Goal: Task Accomplishment & Management: Manage account settings

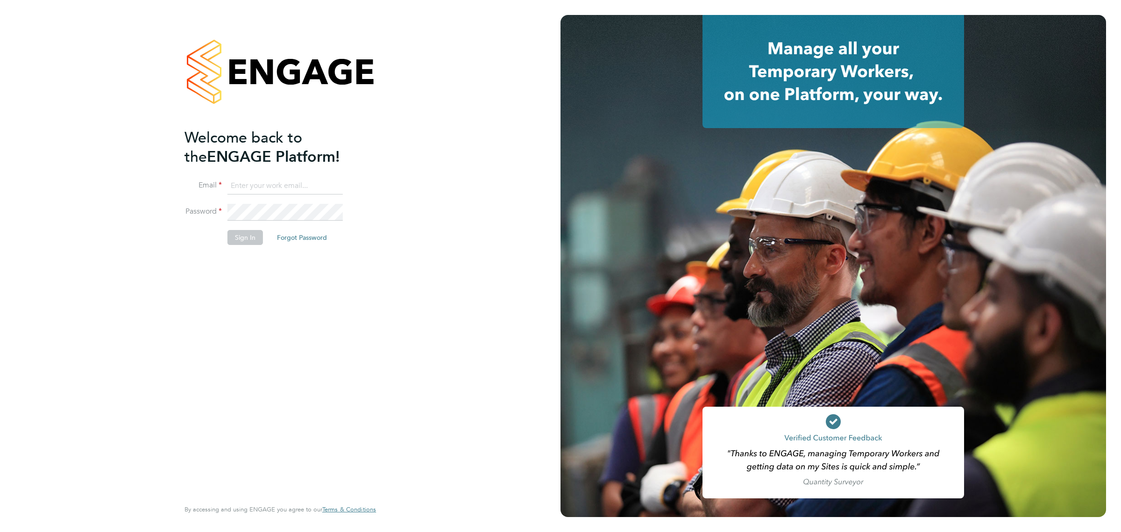
type input "Kieran.jenkins@wates.co.uk"
click at [205, 269] on div "Welcome back to the ENGAGE Platform! Email Kieran.jenkins@wates.co.uk Password …" at bounding box center [276, 312] width 182 height 369
click at [247, 234] on button "Sign In" at bounding box center [246, 237] width 36 height 15
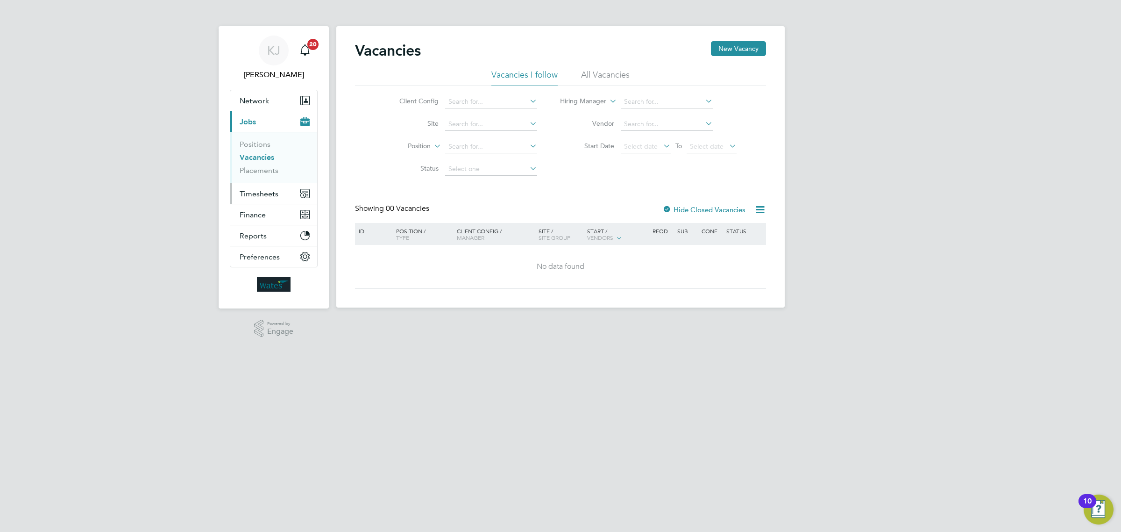
click at [264, 197] on span "Timesheets" at bounding box center [259, 193] width 39 height 9
click at [261, 168] on link "Timesheets" at bounding box center [259, 165] width 39 height 9
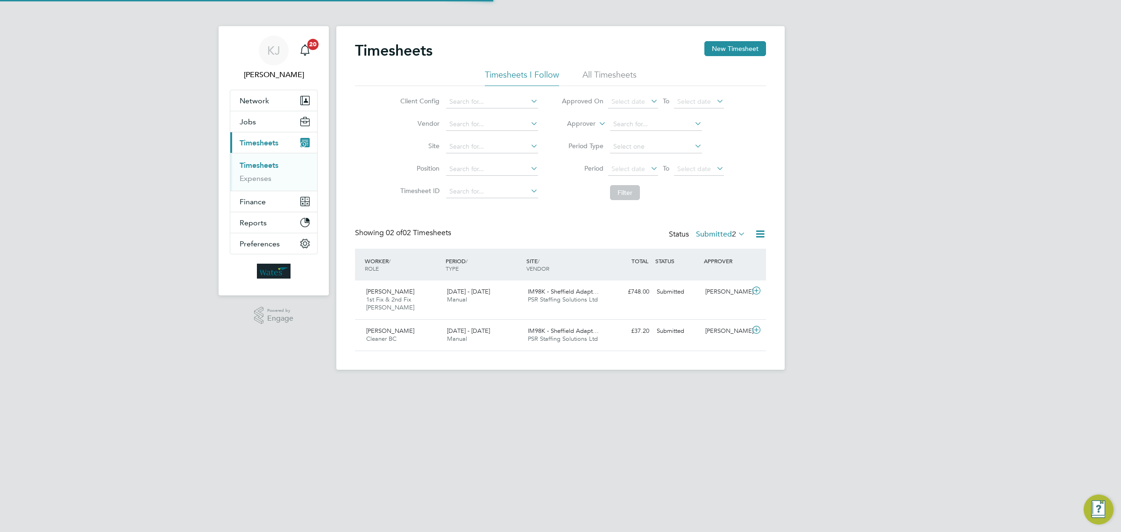
scroll to position [23, 81]
click at [554, 337] on span "PSR Staffing Solutions Ltd" at bounding box center [563, 339] width 70 height 8
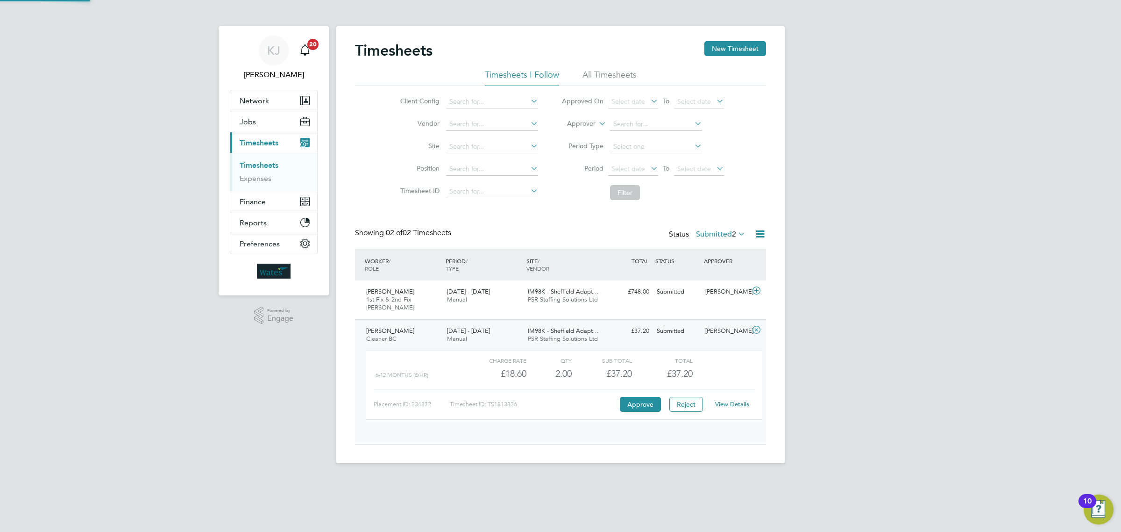
scroll to position [15, 91]
click at [681, 402] on button "Reject" at bounding box center [687, 404] width 34 height 15
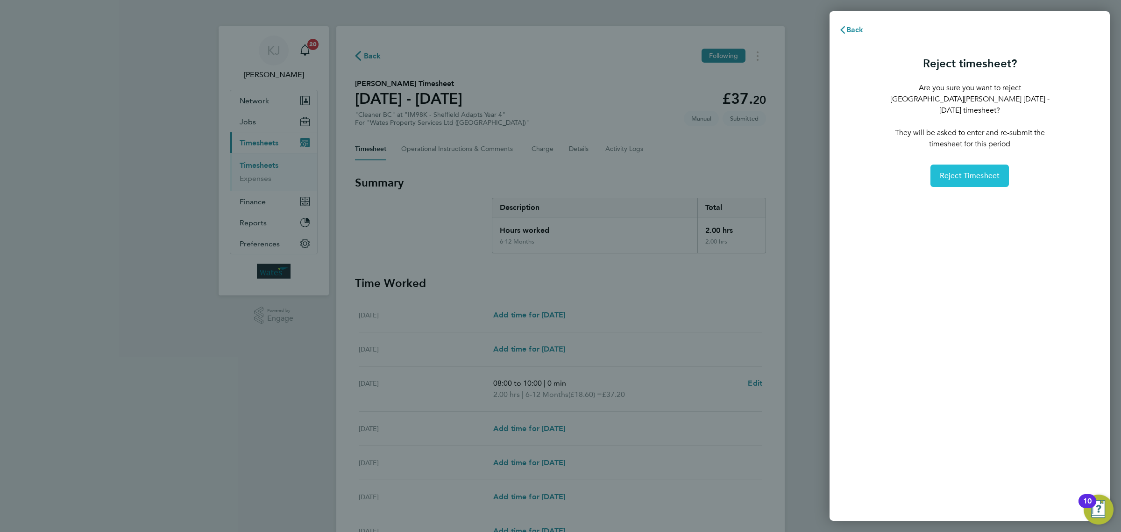
click at [961, 171] on span "Reject Timesheet" at bounding box center [970, 175] width 60 height 9
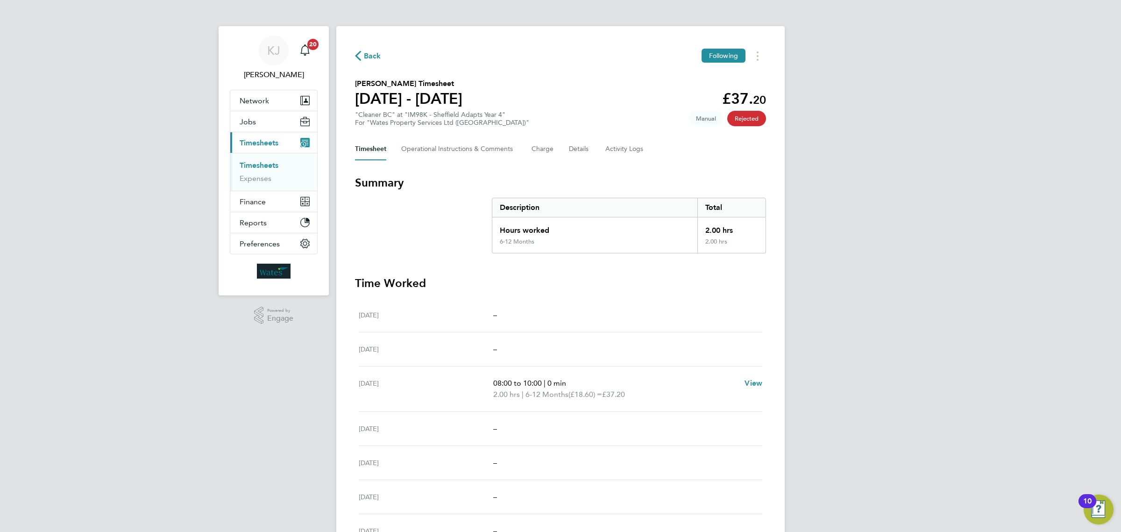
click at [593, 384] on p "08:00 to 10:00 | 0 min" at bounding box center [615, 383] width 244 height 11
click at [258, 166] on link "Timesheets" at bounding box center [259, 165] width 39 height 9
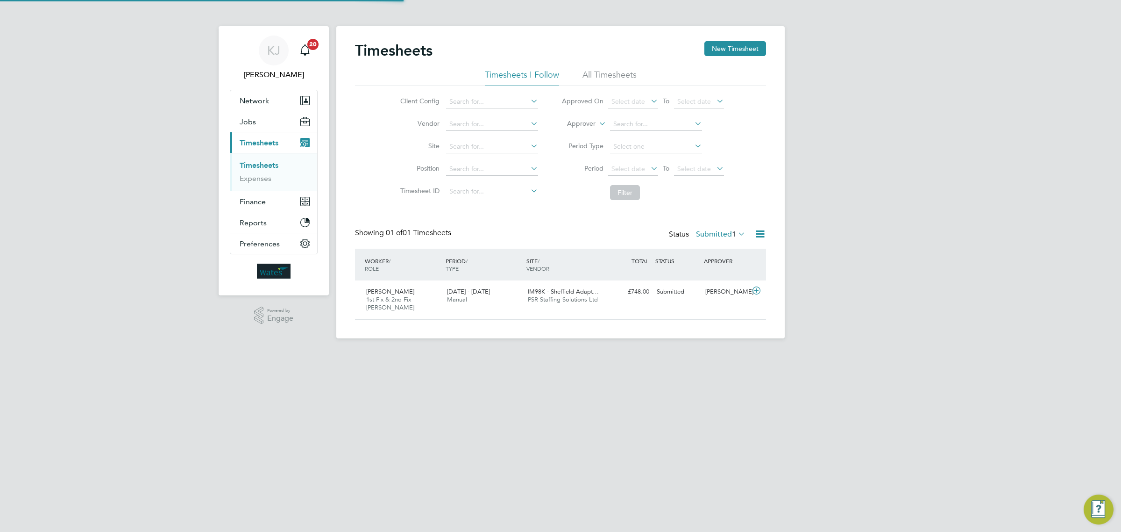
scroll to position [23, 81]
click at [503, 308] on div "Alan Fuller 1st Fix & 2nd Fix Carpenter BC 23 - 29 Aug 2025 23 - 29 Aug 2025 Ma…" at bounding box center [560, 299] width 411 height 39
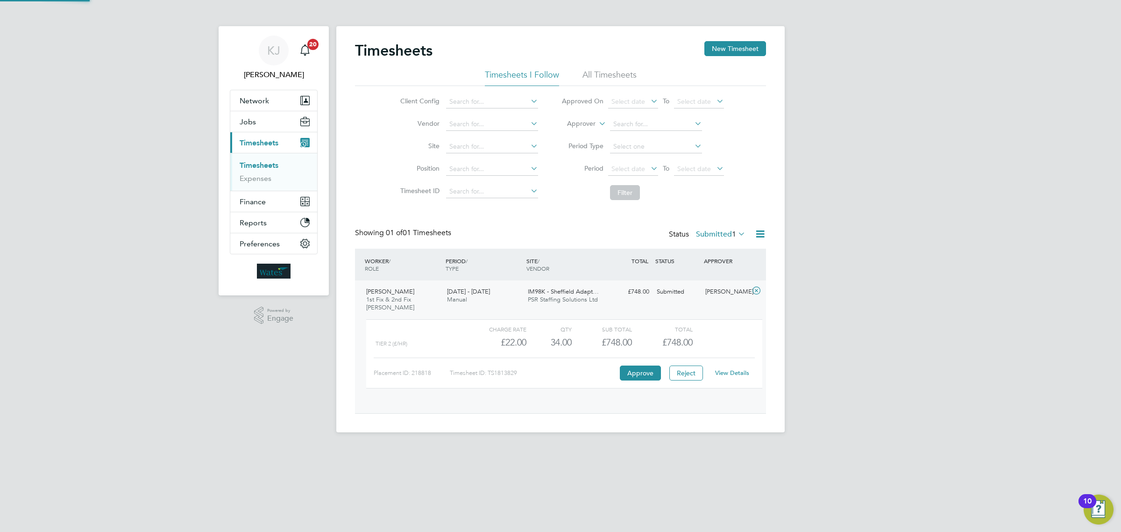
scroll to position [15, 91]
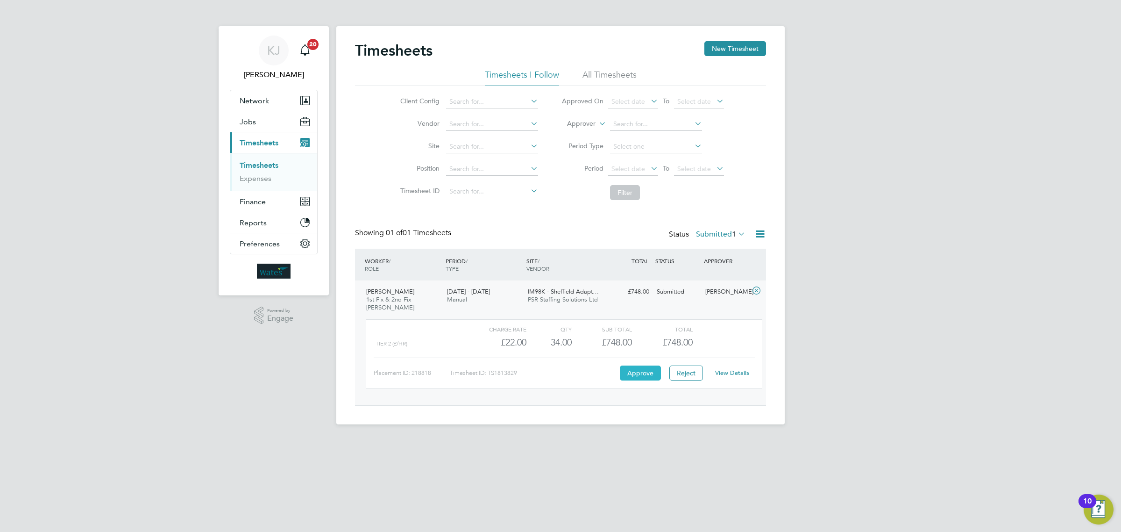
click at [646, 374] on button "Approve" at bounding box center [640, 372] width 41 height 15
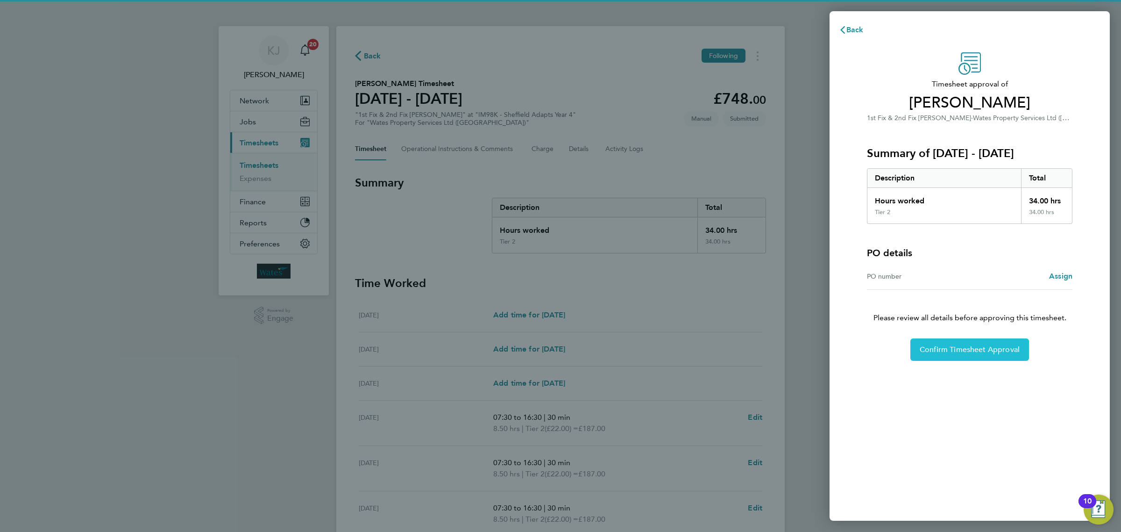
click at [954, 348] on span "Confirm Timesheet Approval" at bounding box center [970, 349] width 100 height 9
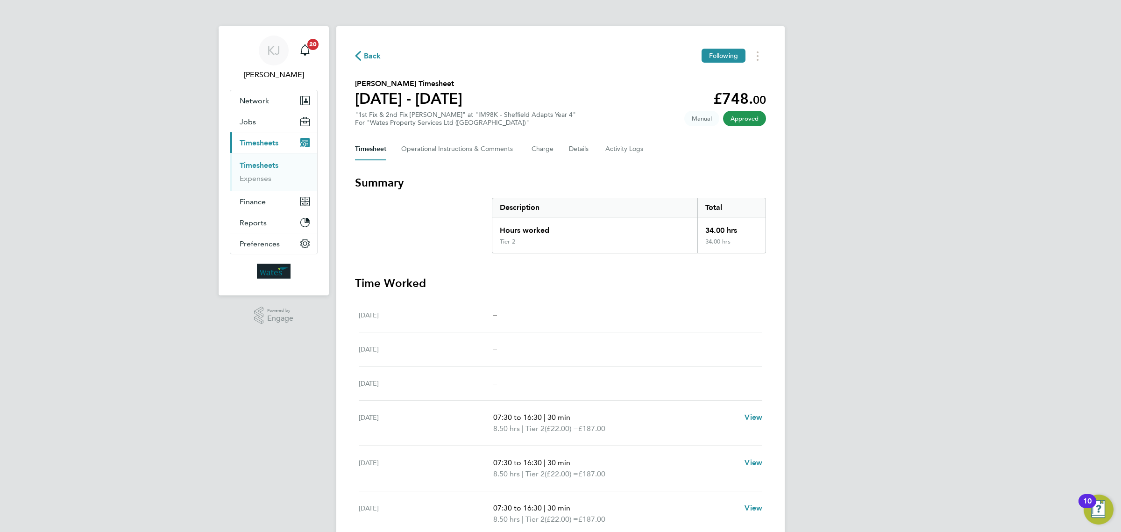
click at [934, 246] on div "KJ [PERSON_NAME] Notifications 20 Applications: Network Sites Workers Jobs Posi…" at bounding box center [560, 309] width 1121 height 619
click at [810, 206] on div "KJ [PERSON_NAME] Notifications 20 Applications: Network Sites Workers Jobs Posi…" at bounding box center [560, 309] width 1121 height 619
click at [279, 167] on li "Timesheets" at bounding box center [275, 167] width 70 height 13
click at [563, 295] on section "Time Worked Sat 23 Aug – Sun 24 Aug – Mon 25 Aug – Tue 26 Aug 07:30 to 16:30 | …" at bounding box center [560, 429] width 411 height 306
click at [262, 165] on link "Timesheets" at bounding box center [259, 165] width 39 height 9
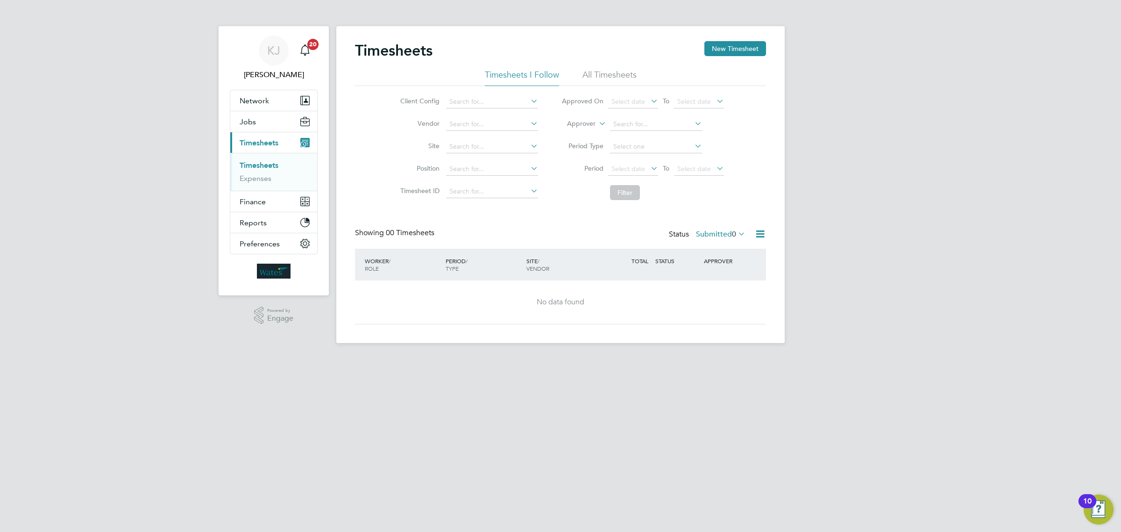
click at [717, 239] on div "Status Submitted 0" at bounding box center [708, 234] width 78 height 13
click at [727, 231] on label "Submitted 0" at bounding box center [721, 233] width 50 height 9
click at [708, 250] on li "All" at bounding box center [708, 250] width 43 height 13
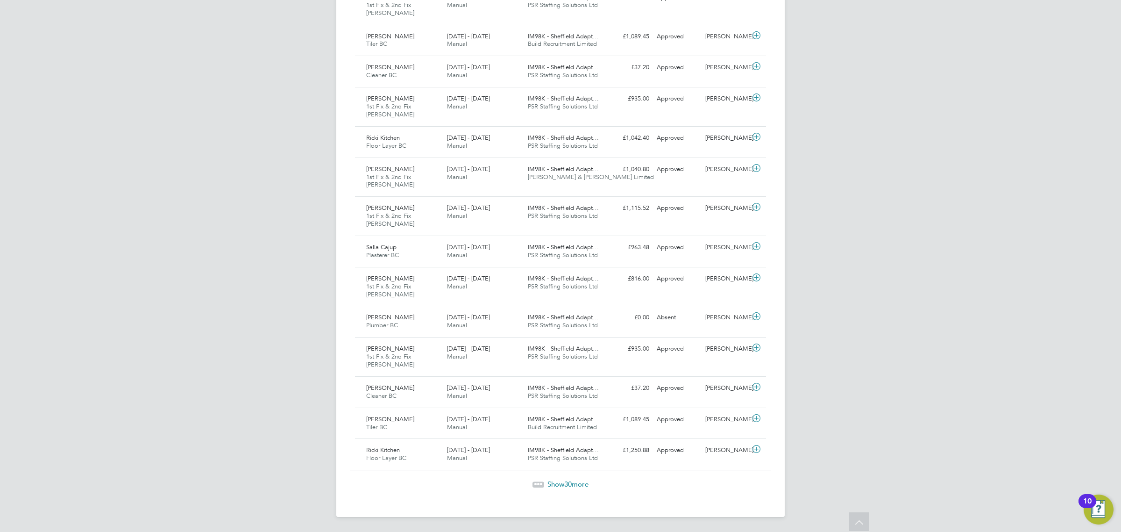
click at [565, 482] on span "30" at bounding box center [567, 483] width 7 height 9
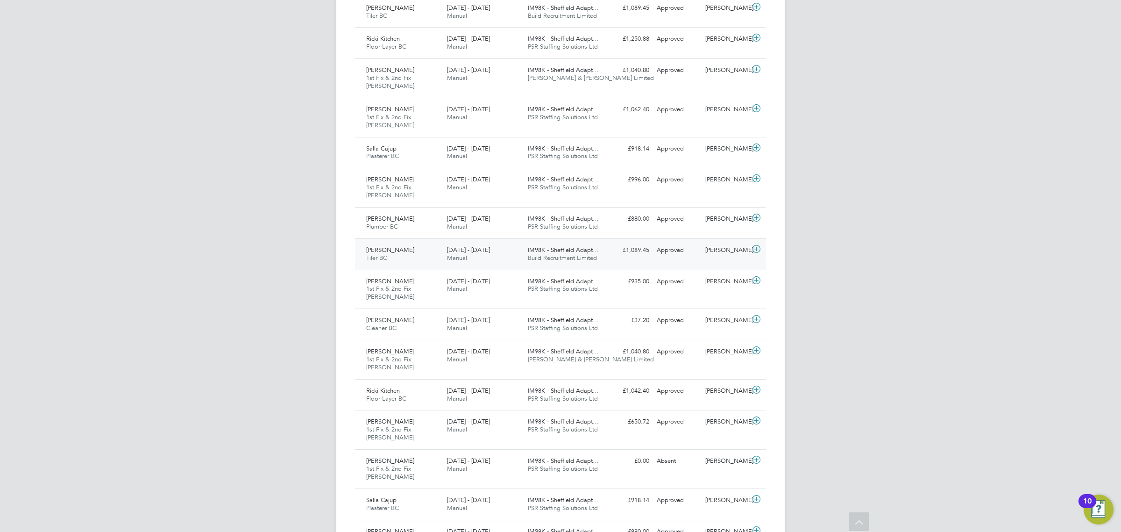
click at [485, 257] on div "2 - 8 Aug 2025 Manual" at bounding box center [483, 253] width 81 height 23
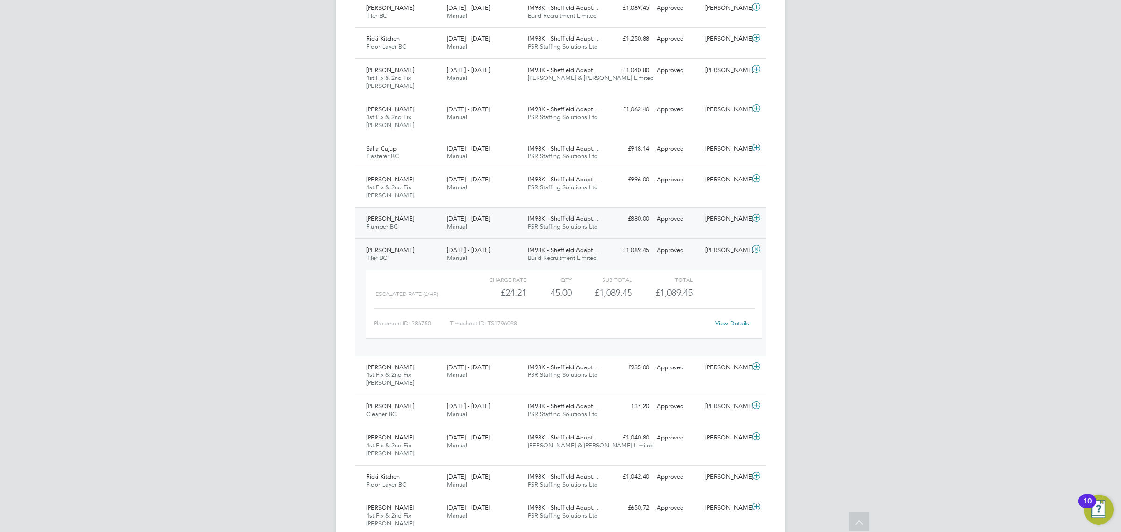
click at [483, 230] on div "2 - 8 Aug 2025 Manual" at bounding box center [483, 222] width 81 height 23
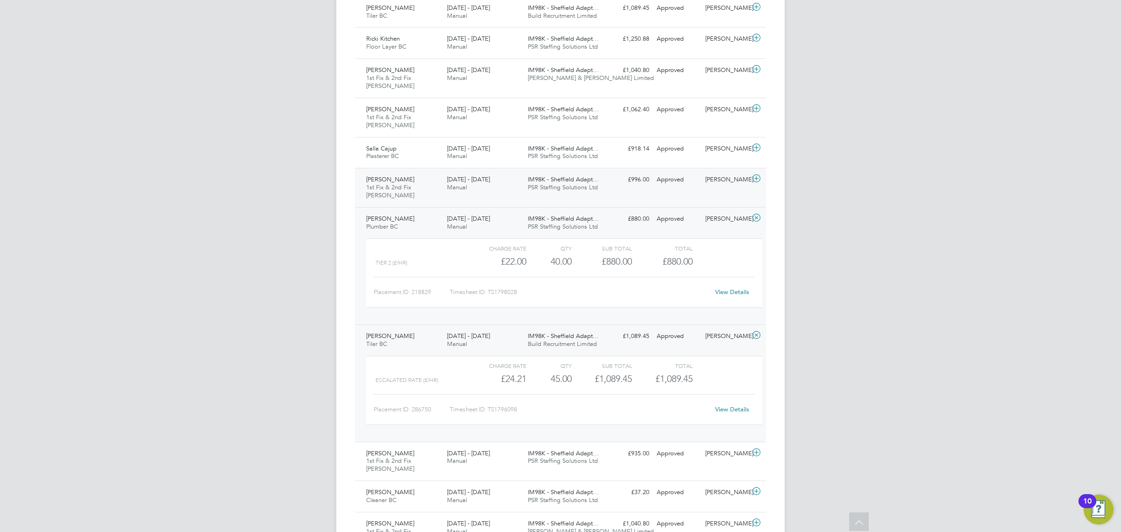
click at [475, 199] on div "Timothy Marshall 1st Fix & 2nd Fix Carpenter BC 2 - 8 Aug 2025 2 - 8 Aug 2025 M…" at bounding box center [560, 187] width 411 height 39
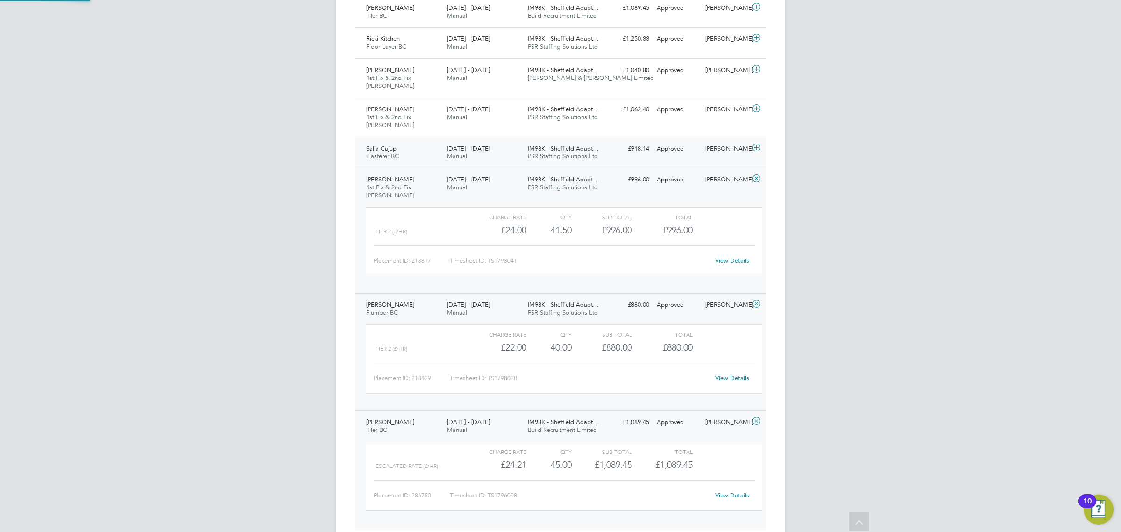
click at [472, 159] on div "2 - 8 Aug 2025 Manual" at bounding box center [483, 152] width 81 height 23
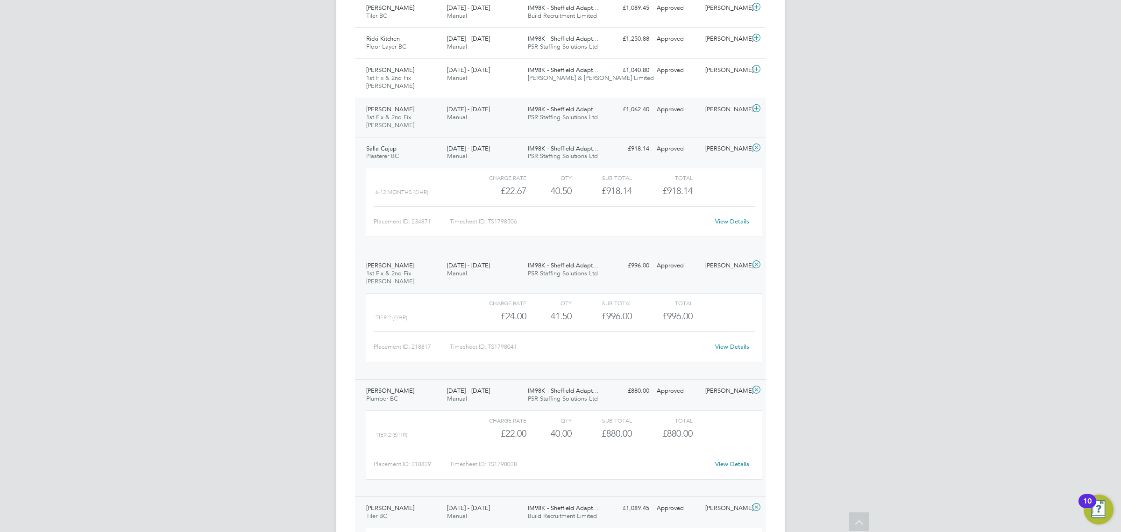
click at [482, 124] on div "2 - 8 Aug 2025 Manual" at bounding box center [483, 113] width 81 height 23
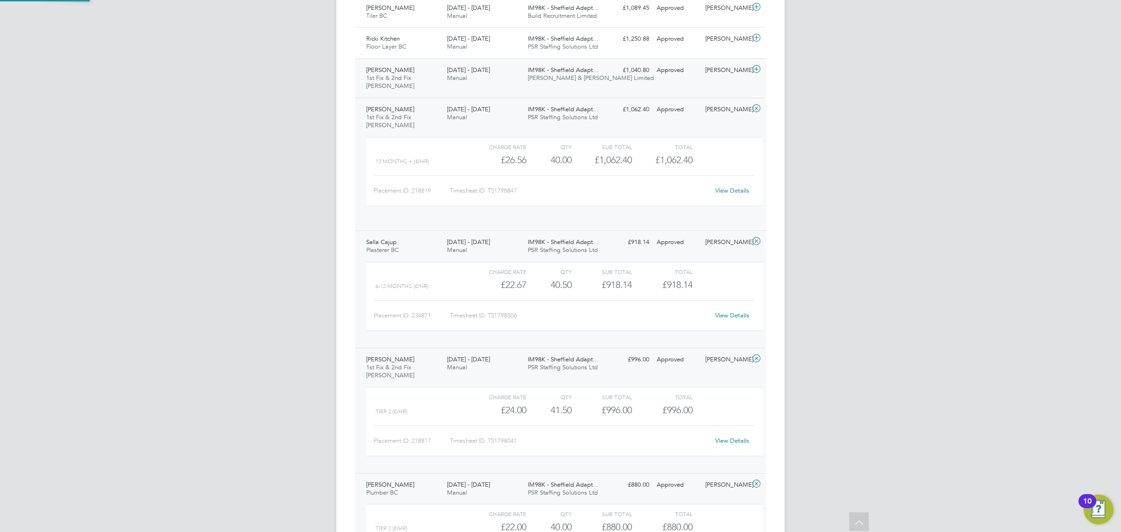
click at [485, 84] on div "2 - 8 Aug 2025 Manual" at bounding box center [483, 74] width 81 height 23
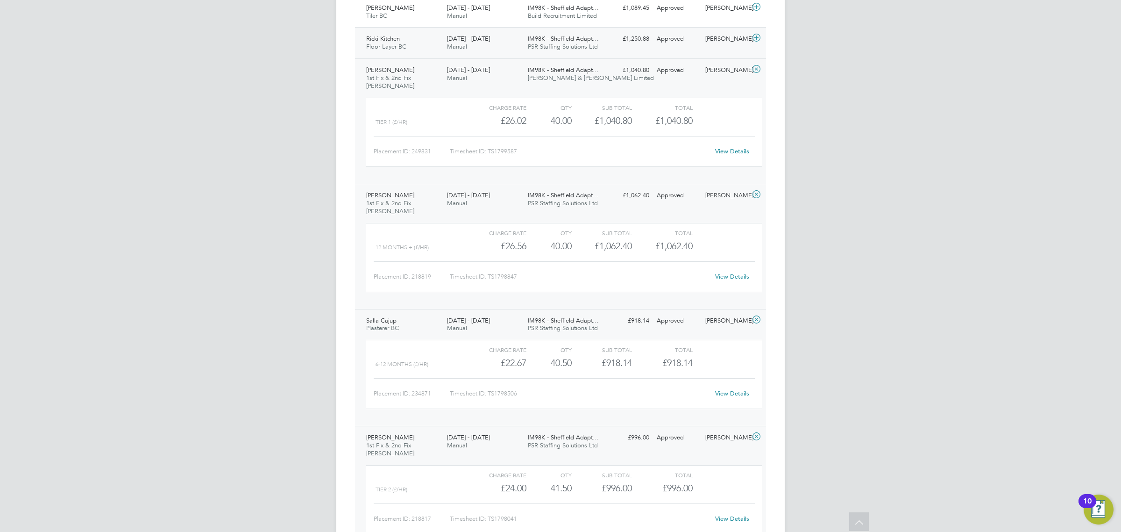
click at [485, 52] on div "2 - 8 Aug 2025 Manual" at bounding box center [483, 42] width 81 height 23
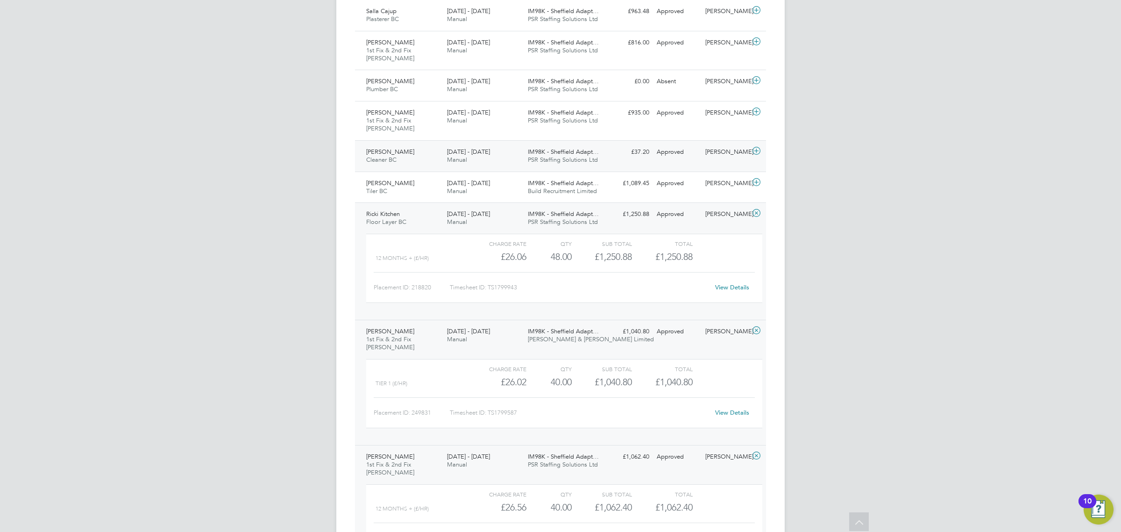
click at [494, 165] on div "2 - 8 Aug 2025 Manual" at bounding box center [483, 155] width 81 height 23
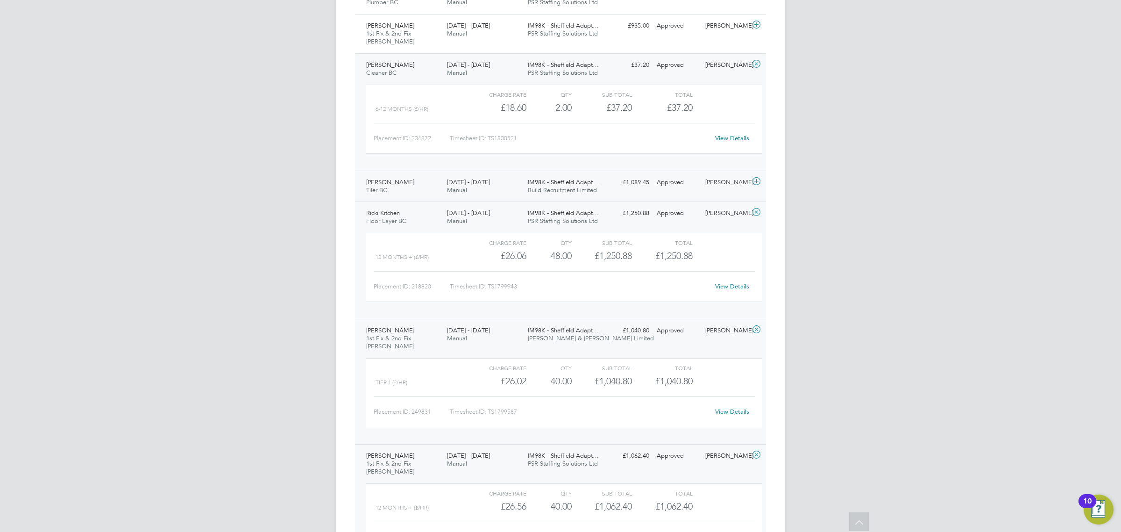
scroll to position [1143, 0]
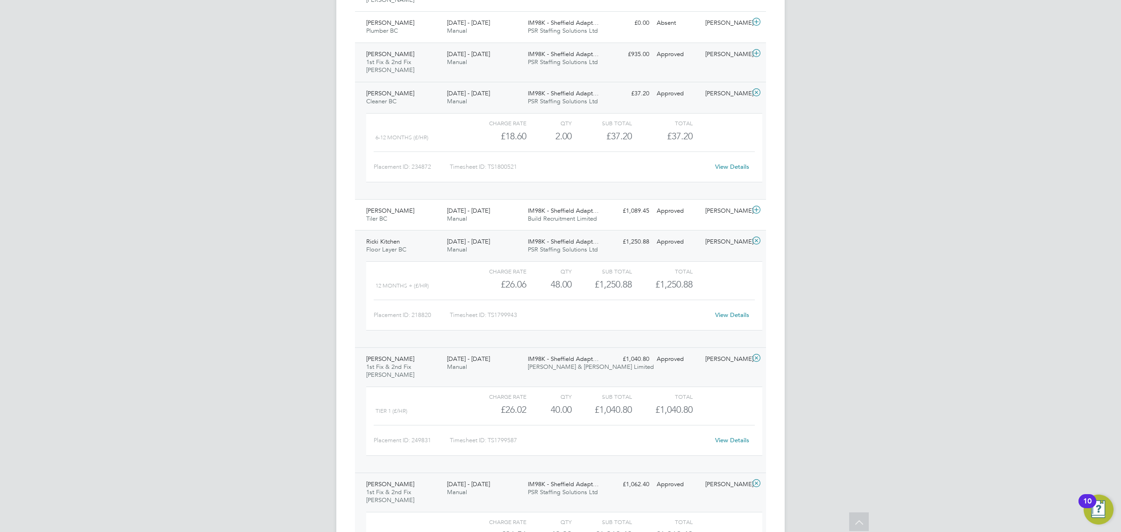
click at [474, 68] on div "2 - 8 Aug 2025 Manual" at bounding box center [483, 58] width 81 height 23
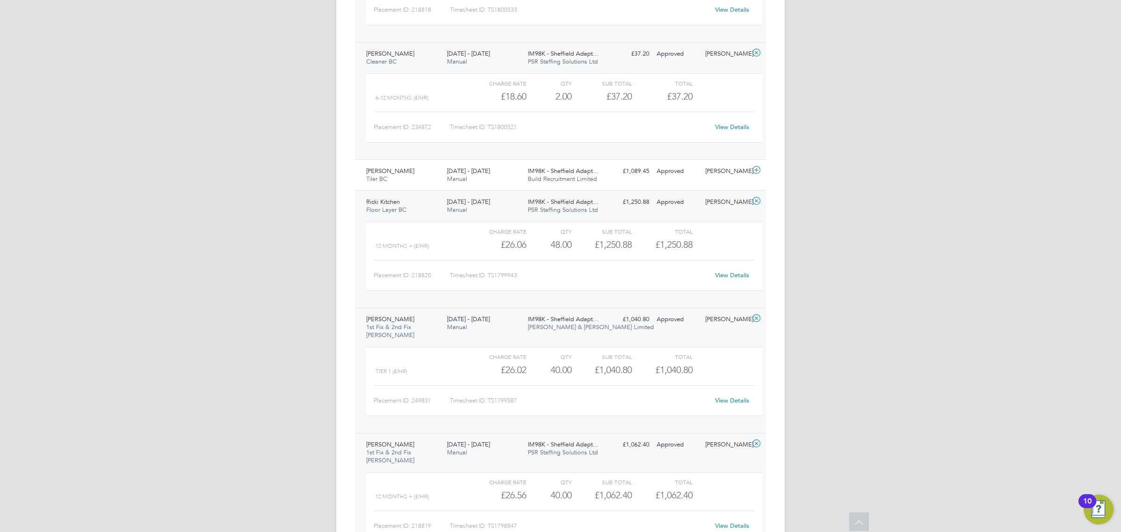
scroll to position [1260, 0]
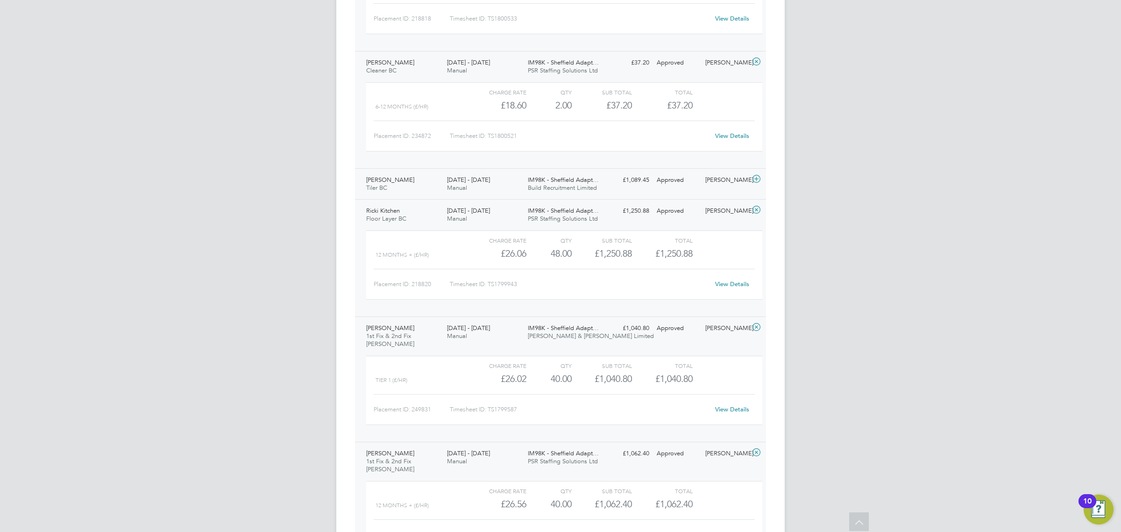
click at [496, 181] on div "9 - 15 Aug 2025 Manual" at bounding box center [483, 183] width 81 height 23
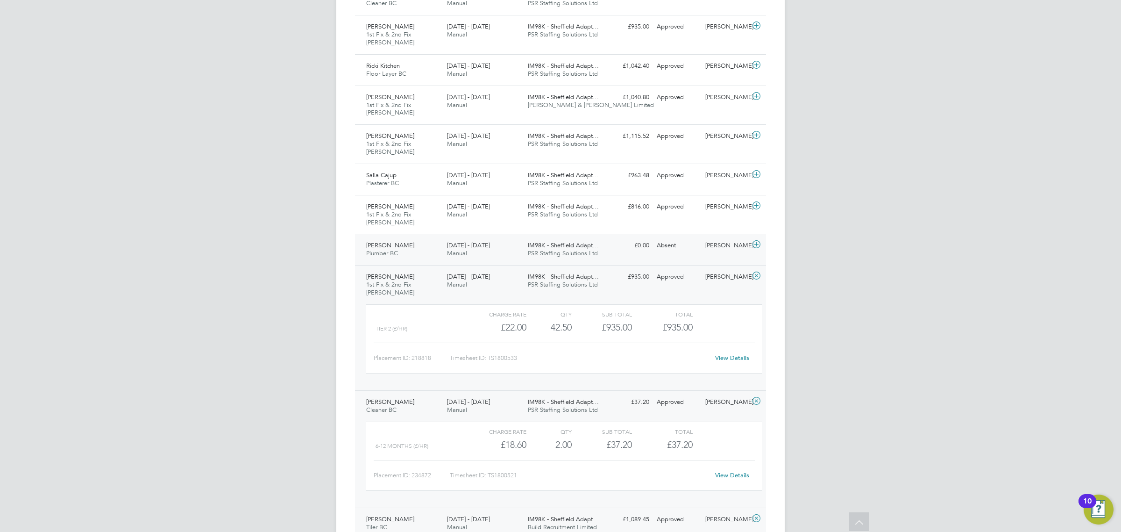
scroll to position [910, 0]
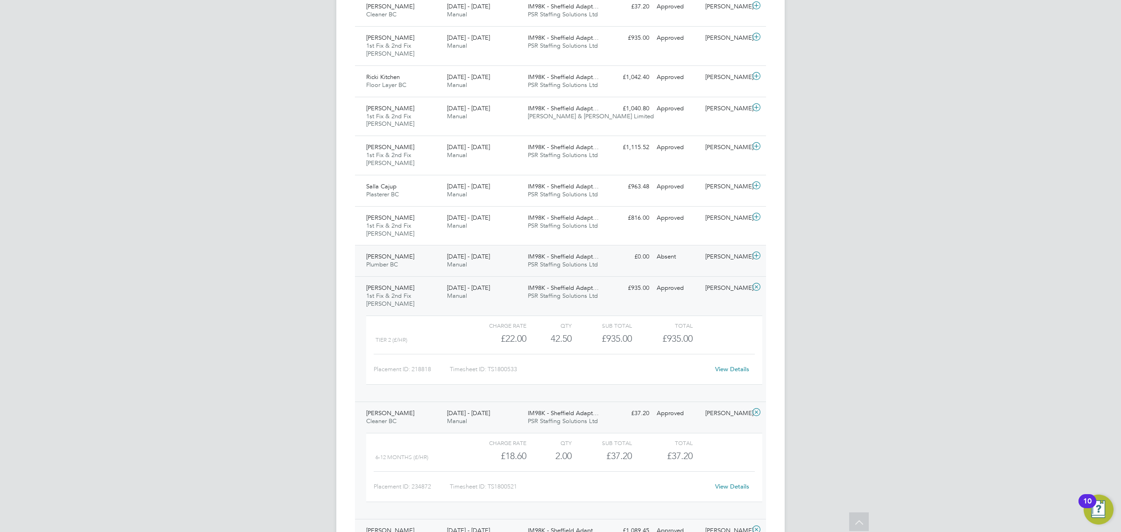
click at [477, 268] on div "9 - 15 Aug 2025 Manual" at bounding box center [483, 260] width 81 height 23
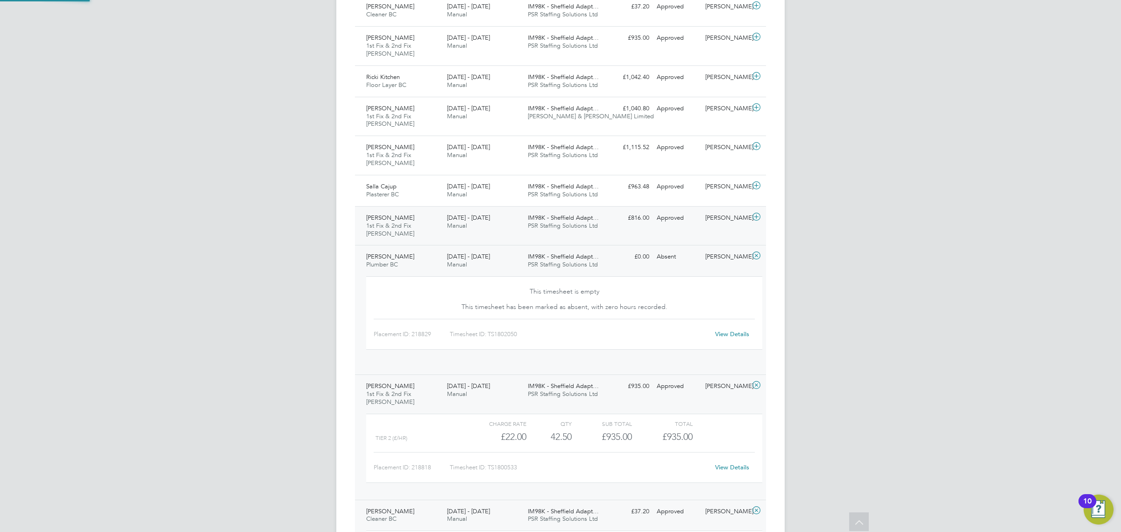
click at [487, 234] on div "9 - 15 Aug 2025 Manual" at bounding box center [483, 221] width 81 height 23
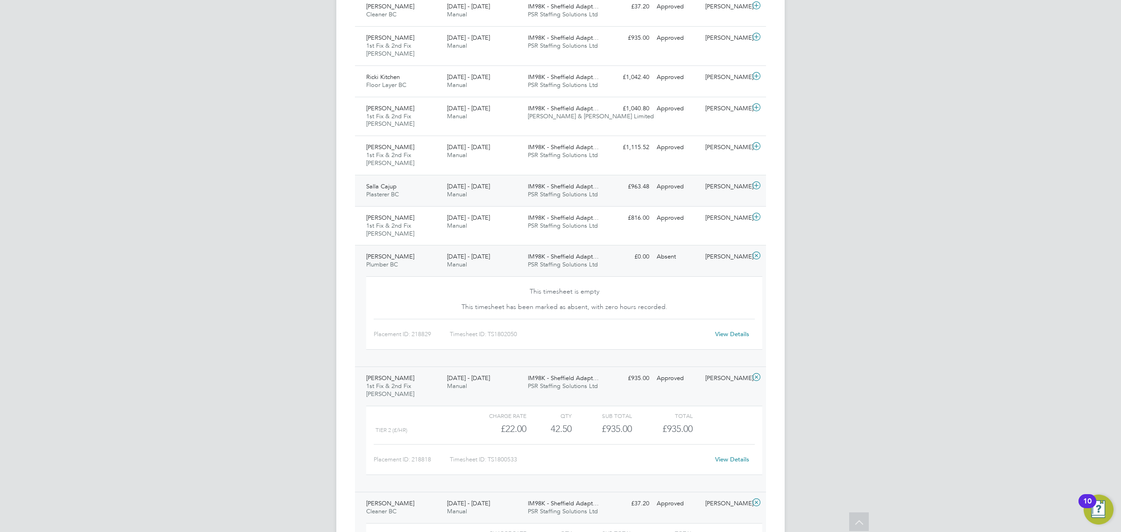
click at [468, 190] on span "9 - 15 Aug 2025" at bounding box center [468, 186] width 43 height 8
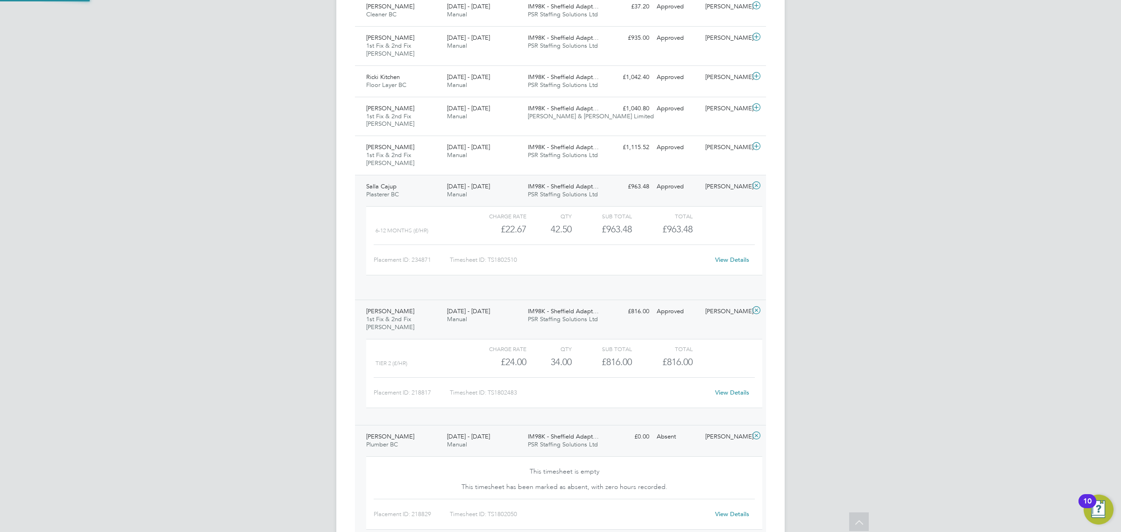
scroll to position [15, 91]
click at [470, 155] on div "9 - 15 Aug 2025 Manual" at bounding box center [483, 151] width 81 height 23
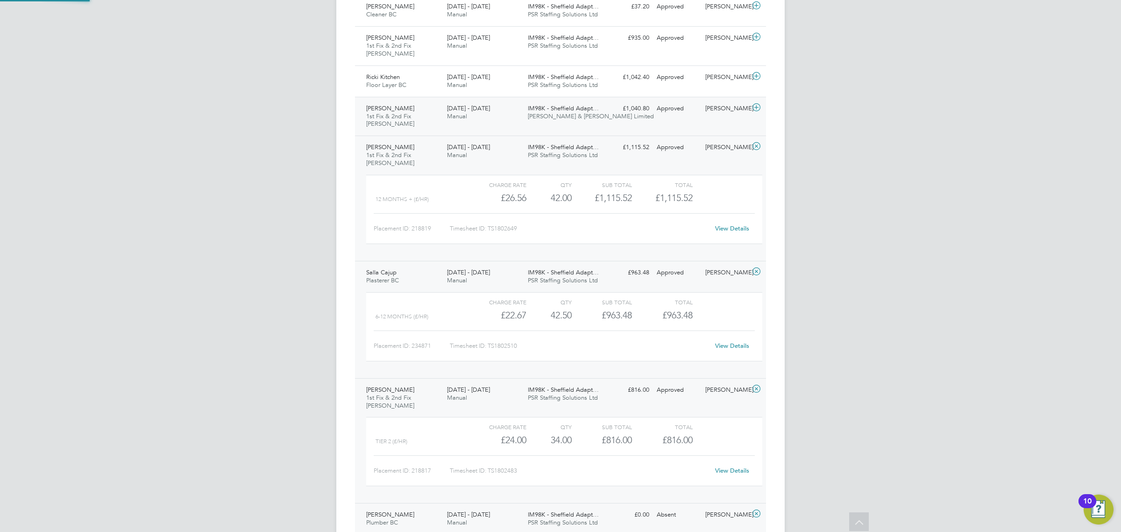
click at [485, 122] on div "9 - 15 Aug 2025 Manual" at bounding box center [483, 112] width 81 height 23
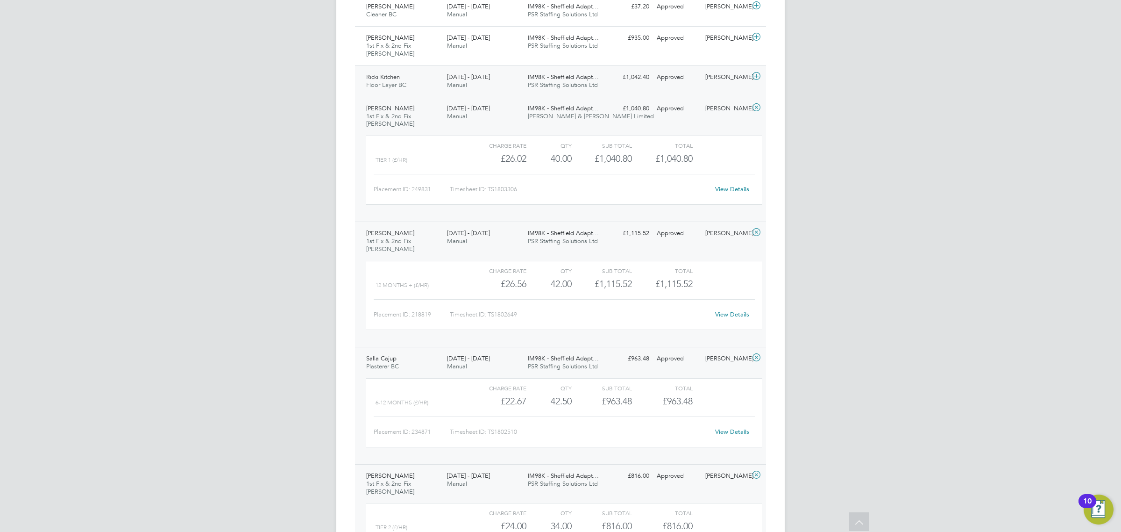
click at [475, 93] on div "9 - 15 Aug 2025 Manual" at bounding box center [483, 81] width 81 height 23
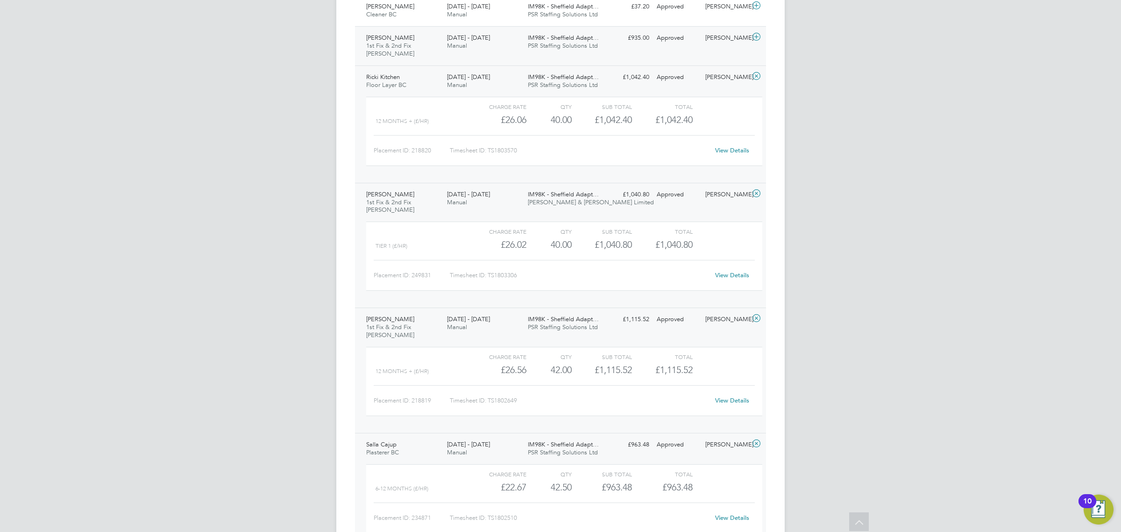
click at [477, 61] on div "Alan Fuller 1st Fix & 2nd Fix Carpenter BC 9 - 15 Aug 2025 9 - 15 Aug 2025 Manu…" at bounding box center [560, 45] width 411 height 39
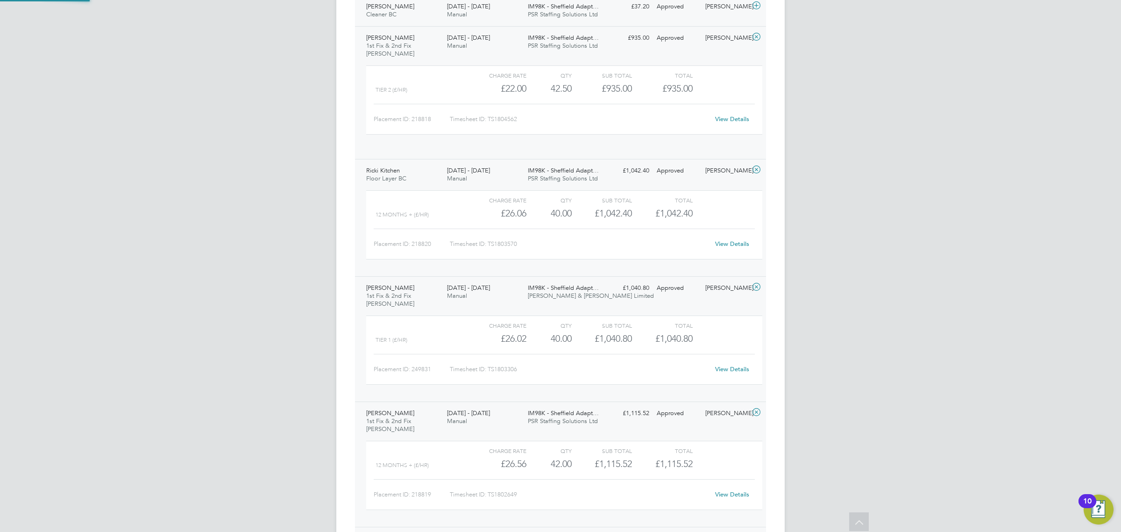
click at [487, 17] on div "9 - 15 Aug 2025 Manual" at bounding box center [483, 10] width 81 height 23
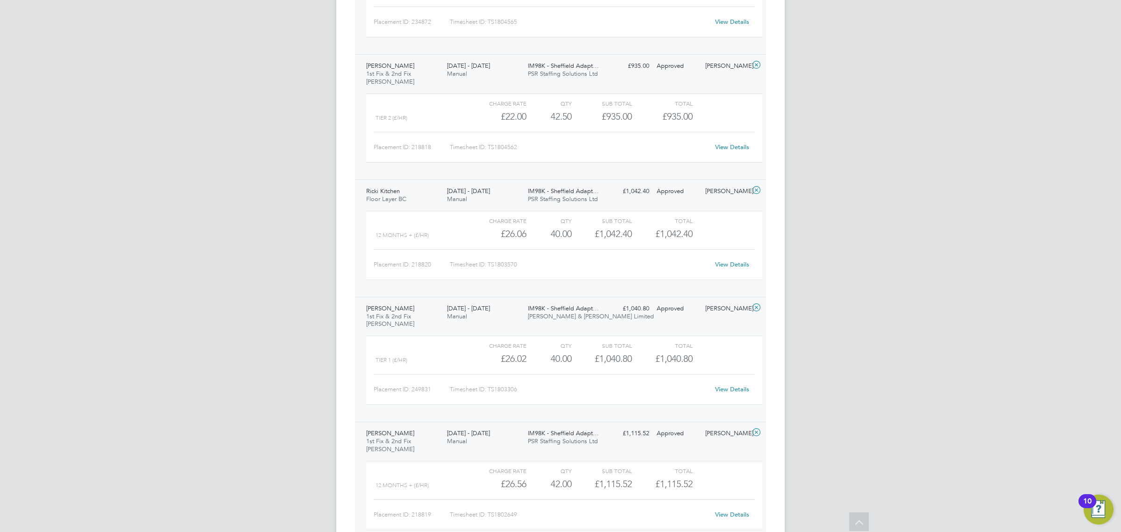
scroll to position [618, 0]
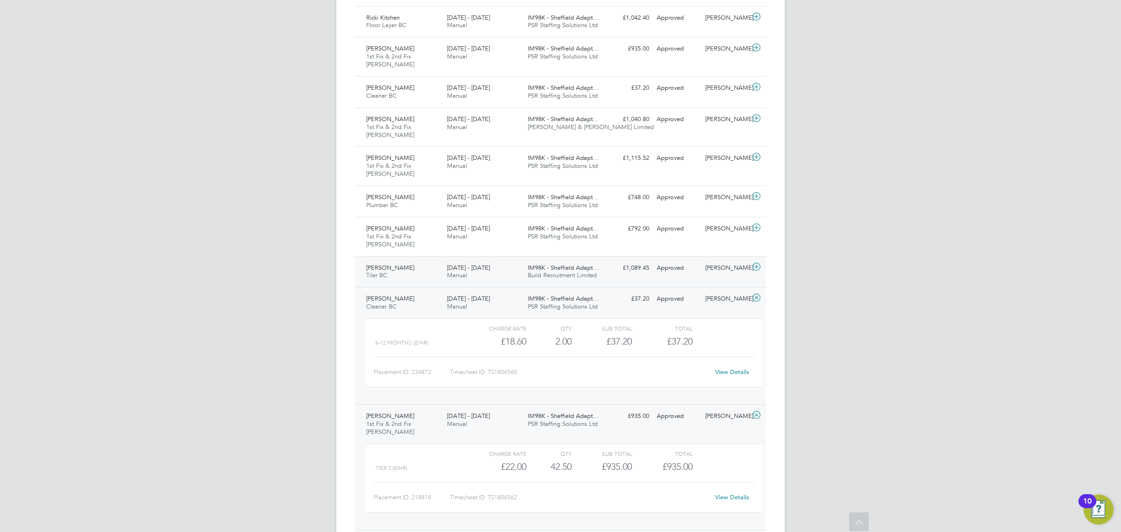
click at [476, 279] on div "16 - 22 Aug 2025 Manual" at bounding box center [483, 271] width 81 height 23
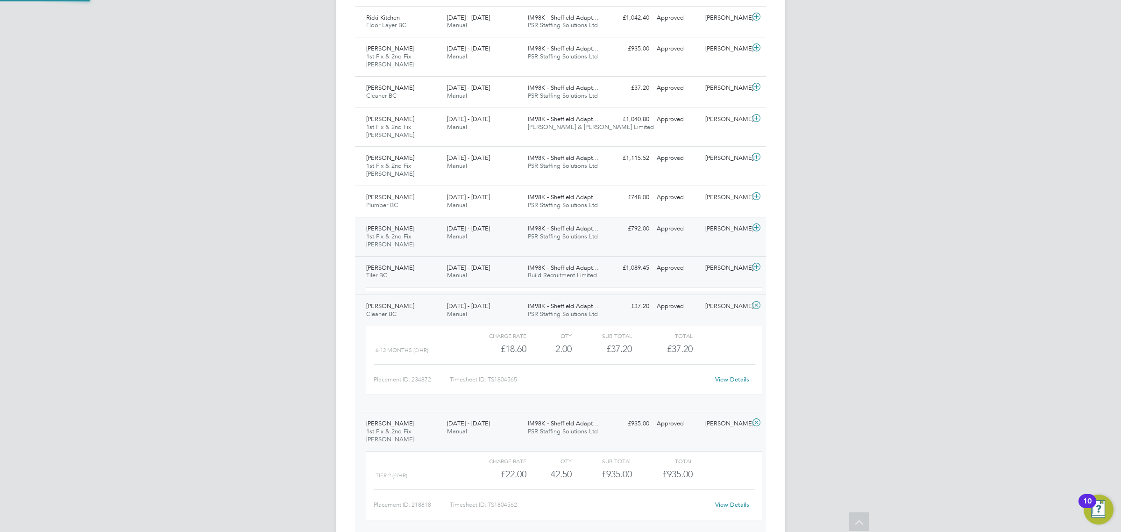
scroll to position [15, 91]
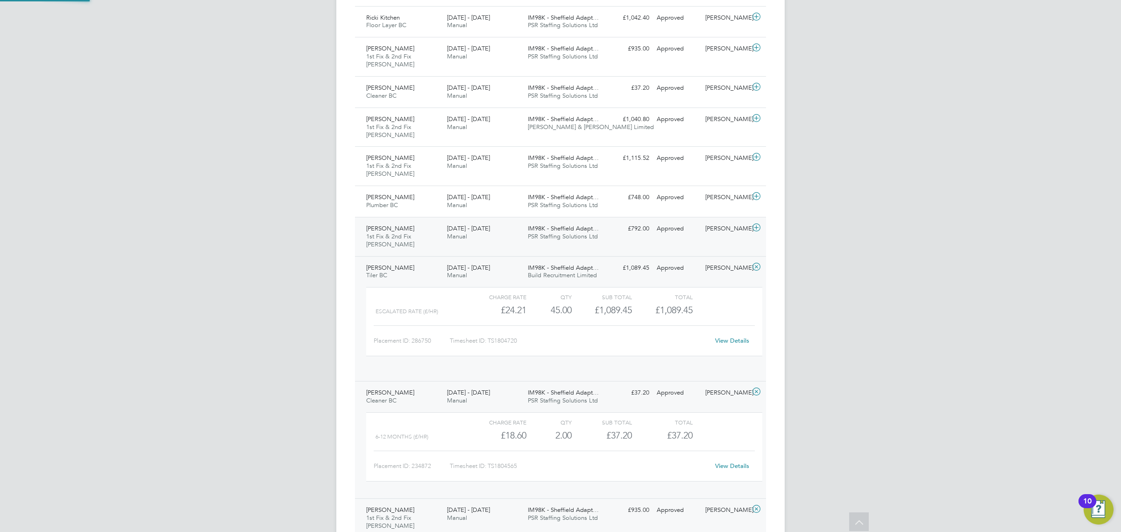
click at [497, 239] on div "16 - 22 Aug 2025 Manual" at bounding box center [483, 232] width 81 height 23
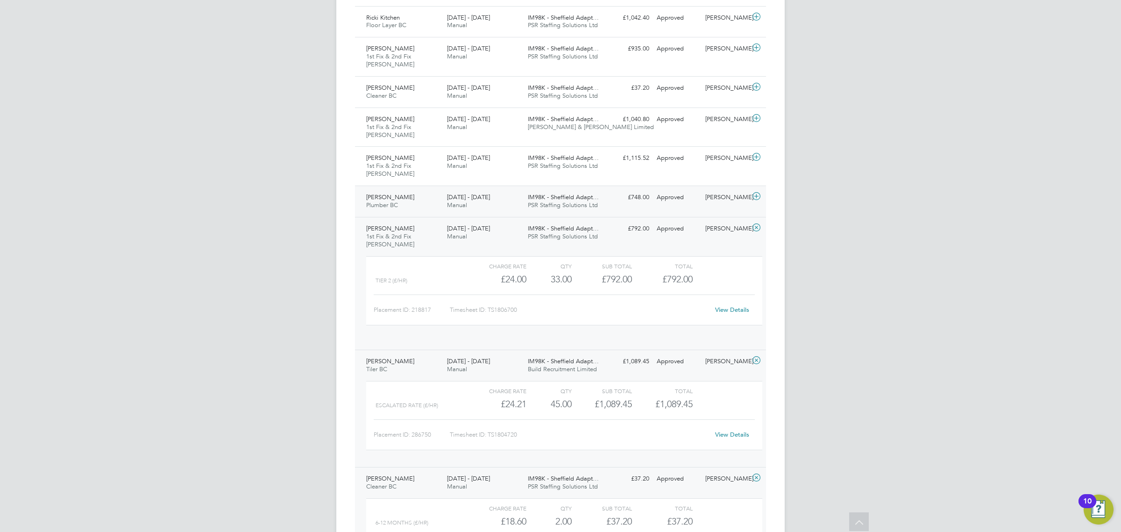
click at [486, 195] on span "16 - 22 Aug 2025" at bounding box center [468, 197] width 43 height 8
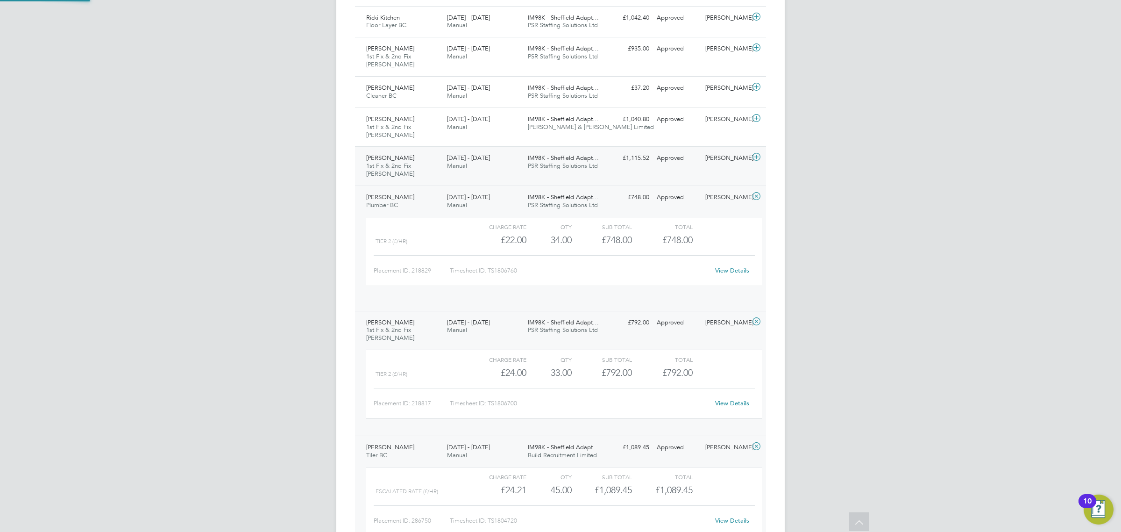
click at [476, 164] on div "16 - 22 Aug 2025 Manual" at bounding box center [483, 161] width 81 height 23
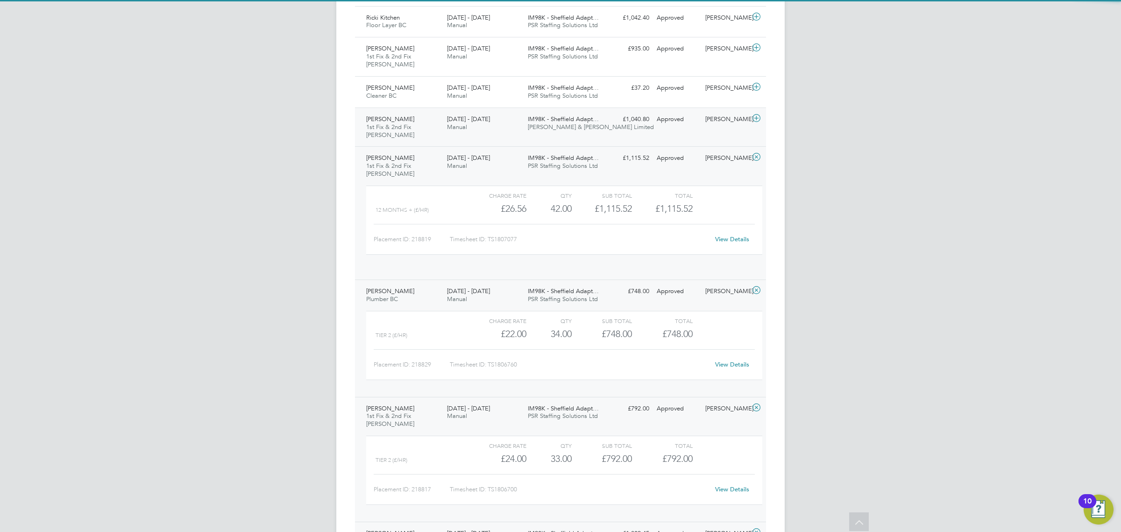
click at [483, 121] on span "16 - 22 Aug 2025" at bounding box center [468, 119] width 43 height 8
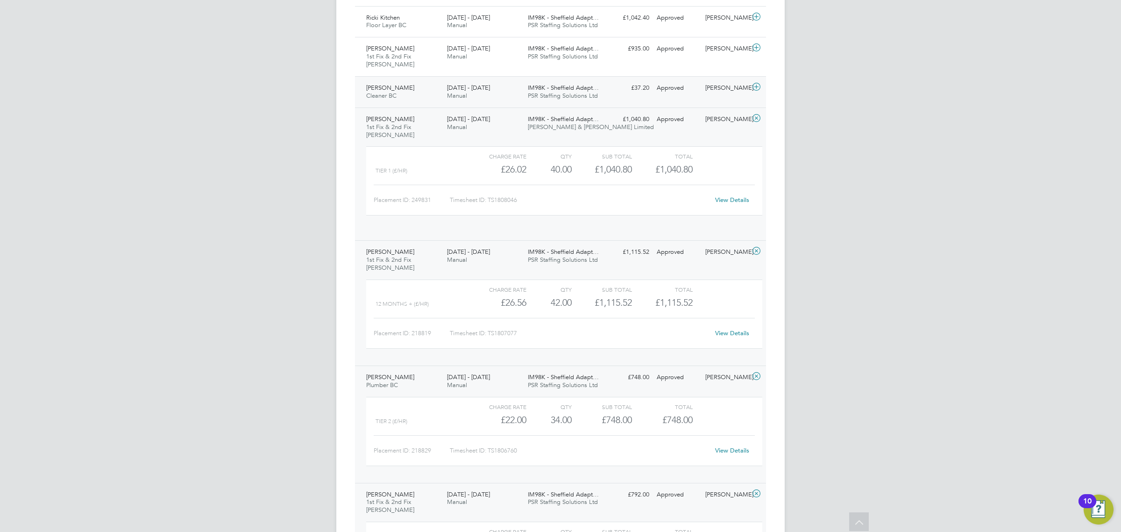
click at [484, 87] on span "16 - 22 Aug 2025" at bounding box center [468, 88] width 43 height 8
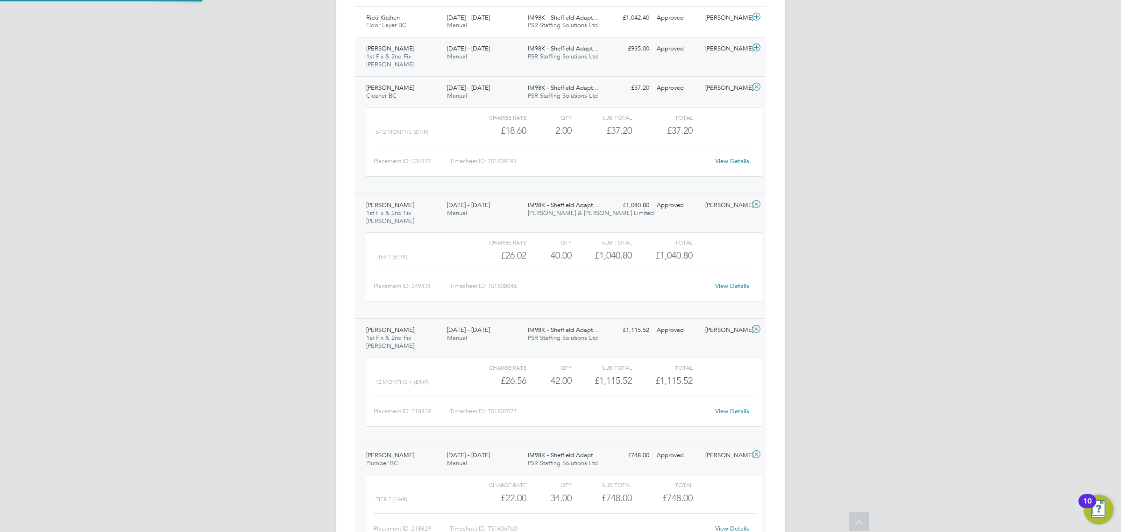
click at [468, 61] on div "16 - 22 Aug 2025 Manual" at bounding box center [483, 52] width 81 height 23
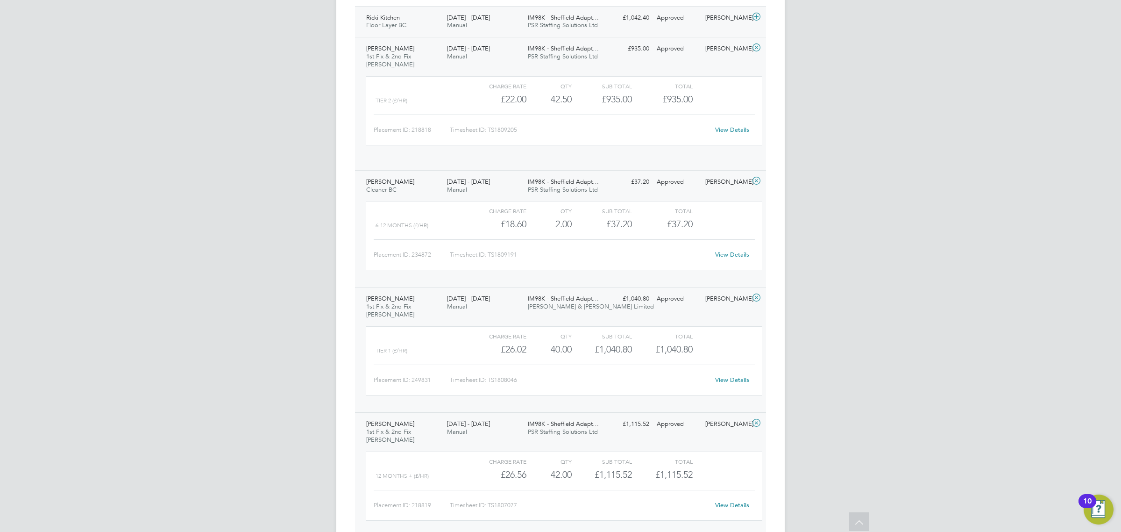
click at [487, 26] on div "16 - 22 Aug 2025 Manual" at bounding box center [483, 21] width 81 height 23
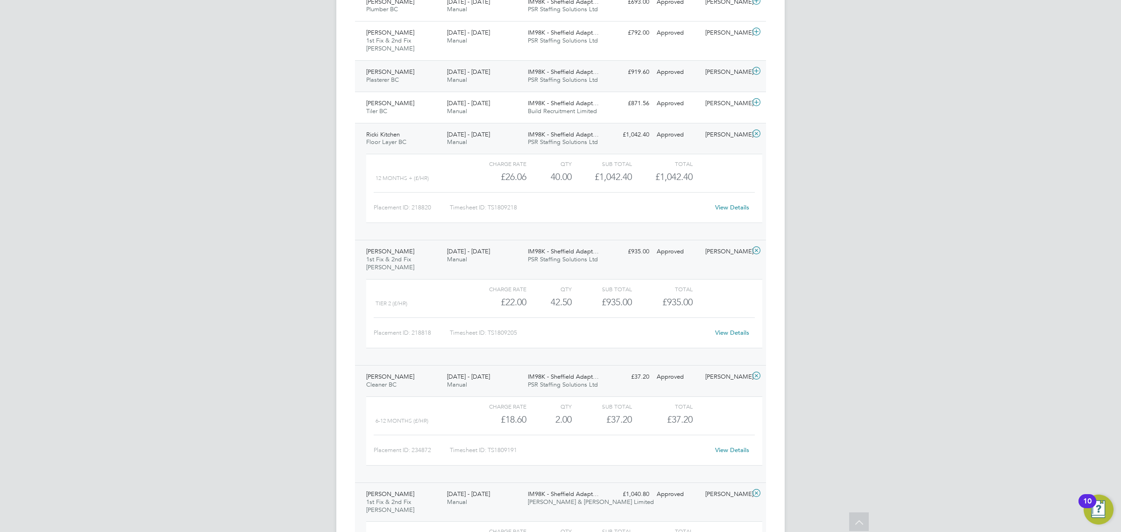
click at [464, 76] on span "Manual" at bounding box center [457, 80] width 20 height 8
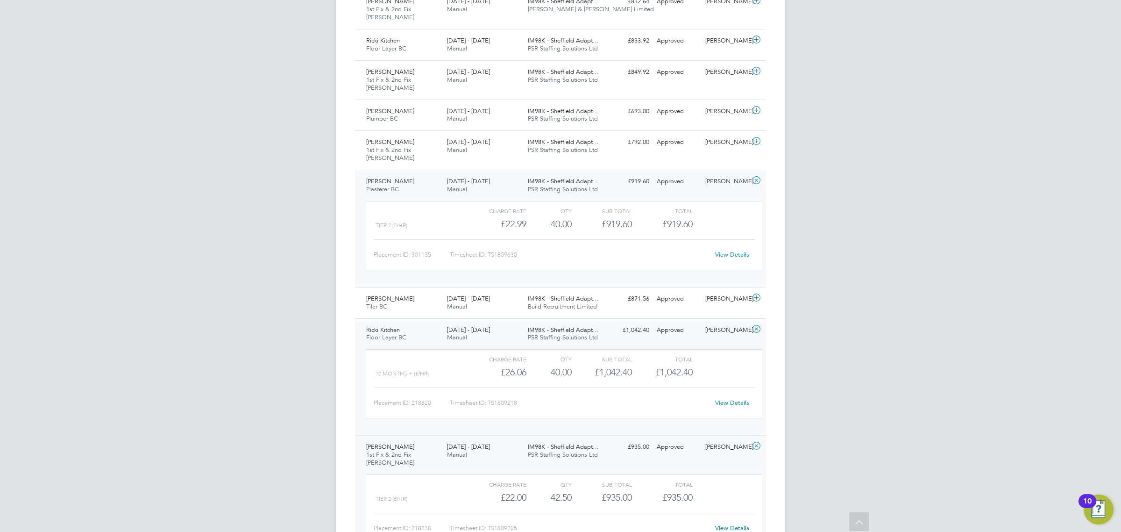
scroll to position [326, 0]
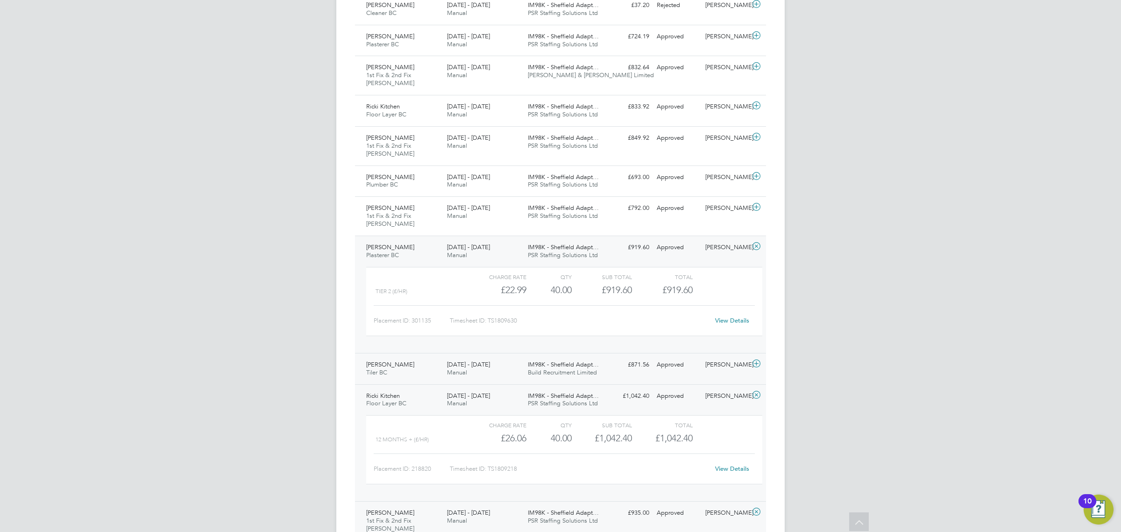
click at [457, 358] on div "23 - 29 Aug 2025 Manual" at bounding box center [483, 368] width 81 height 23
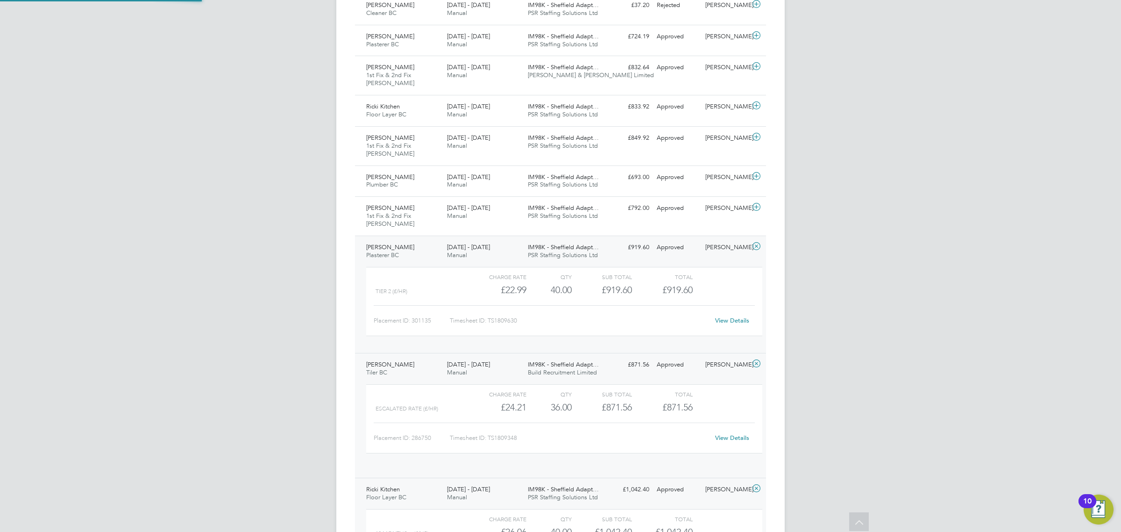
scroll to position [15, 91]
click at [501, 220] on div "23 - 29 Aug 2025 Manual" at bounding box center [483, 211] width 81 height 23
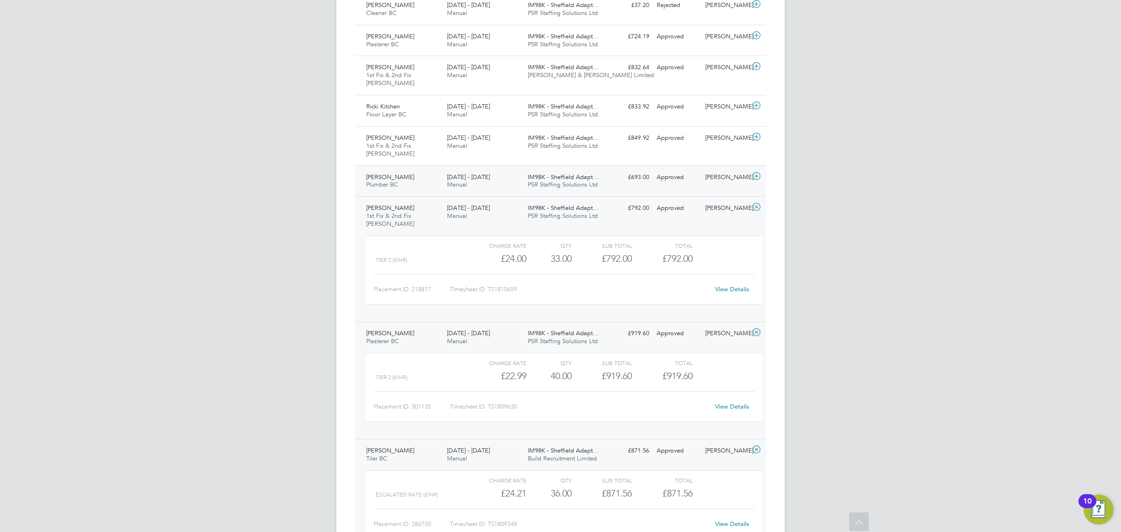
click at [530, 178] on span "IM98K - Sheffield Adapt…" at bounding box center [563, 177] width 71 height 8
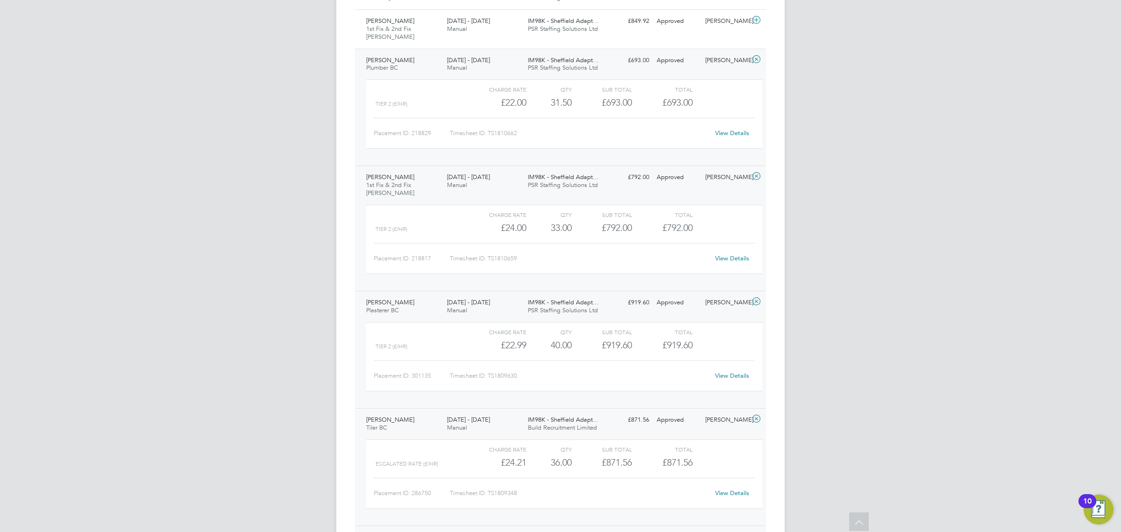
scroll to position [559, 0]
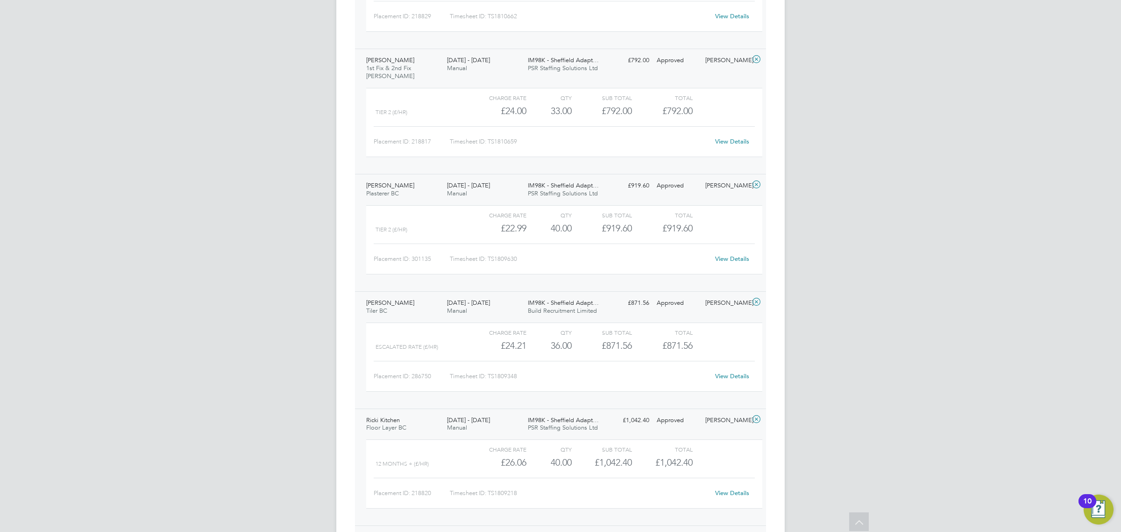
click at [684, 274] on div "Charge rate QTY Sub Total Total Tier 2 (£/HR) £22.99 40 40.00 40 £919.60 £919.6…" at bounding box center [564, 239] width 396 height 69
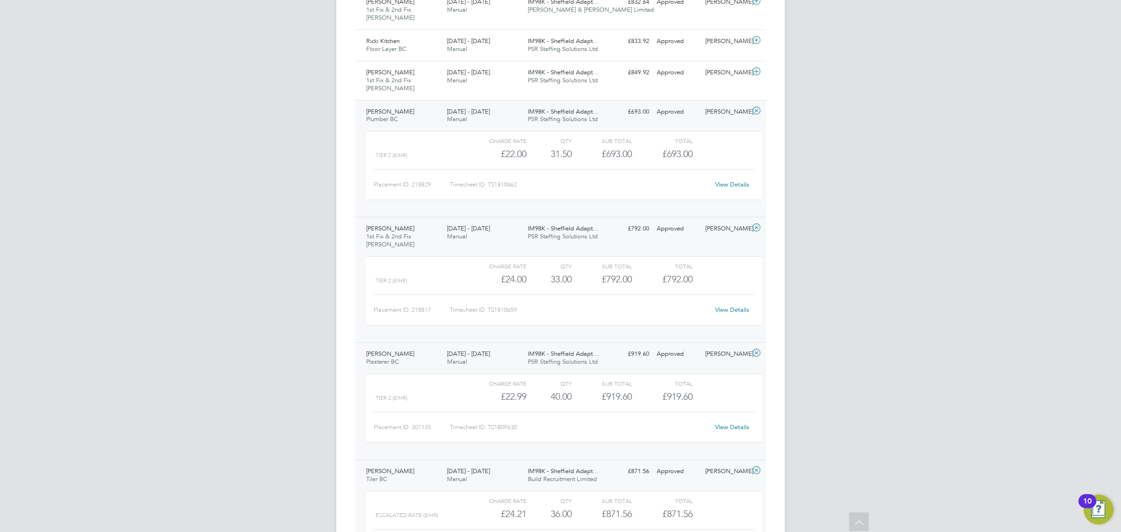
scroll to position [326, 0]
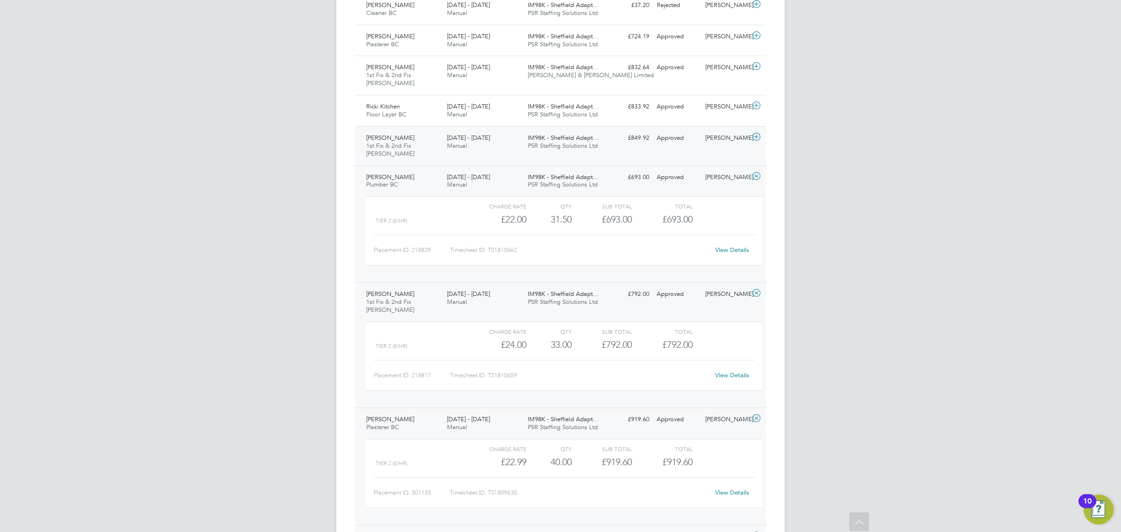
click at [487, 141] on span "23 - 29 Aug 2025" at bounding box center [468, 138] width 43 height 8
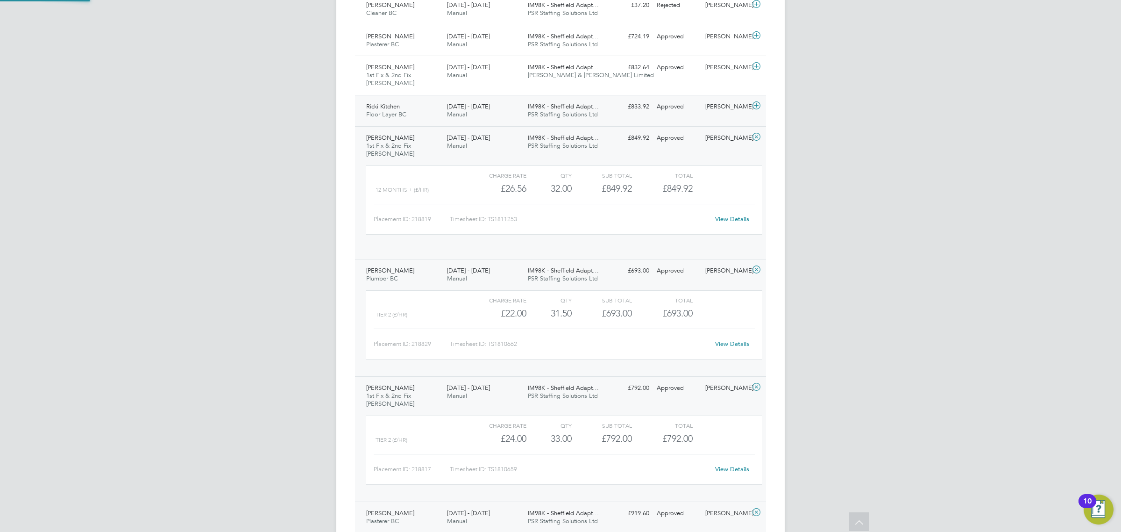
scroll to position [15, 91]
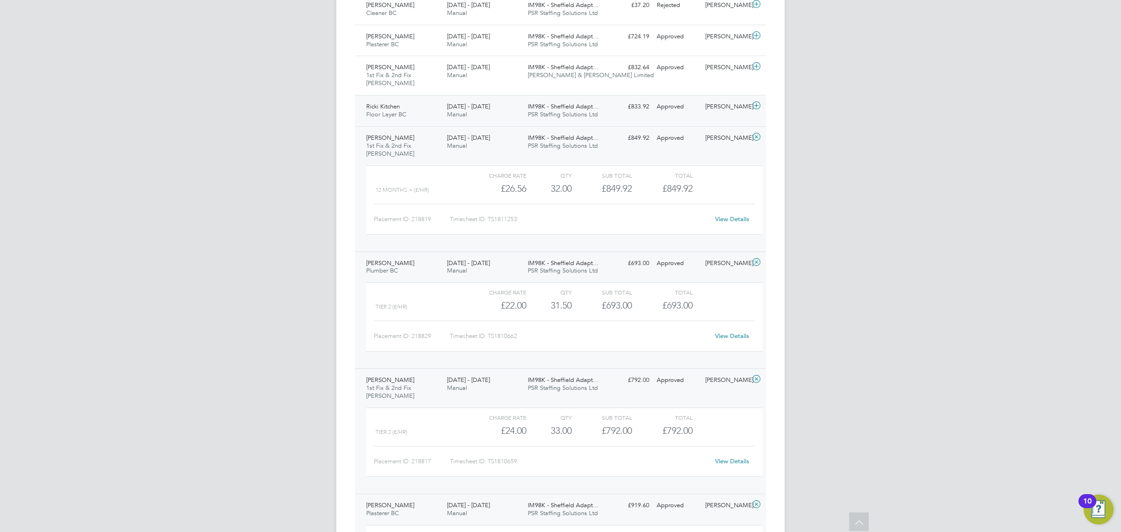
click at [469, 113] on div "23 - 29 Aug 2025 Manual" at bounding box center [483, 110] width 81 height 23
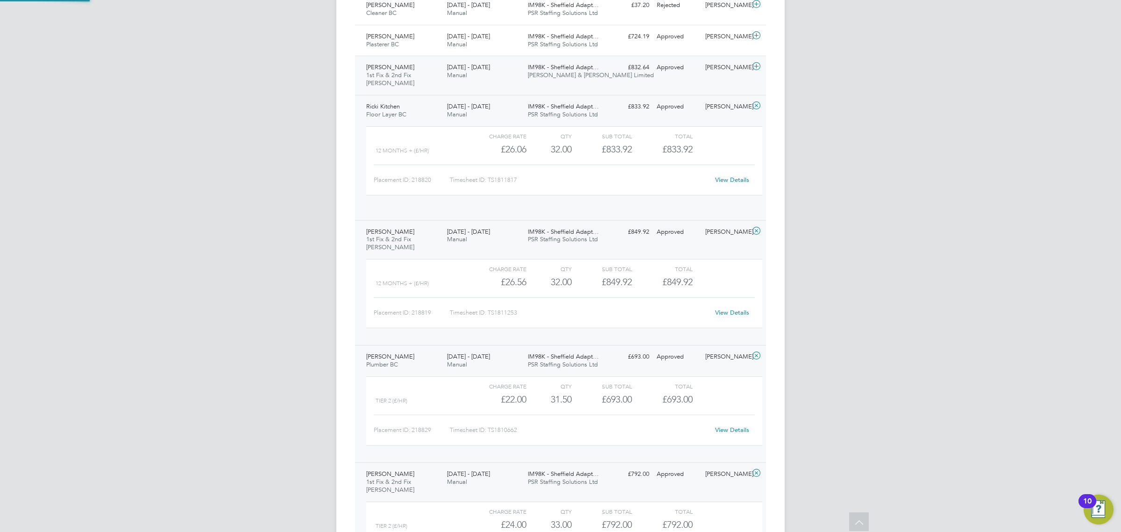
click at [496, 65] on div "23 - 29 Aug 2025 Manual" at bounding box center [483, 71] width 81 height 23
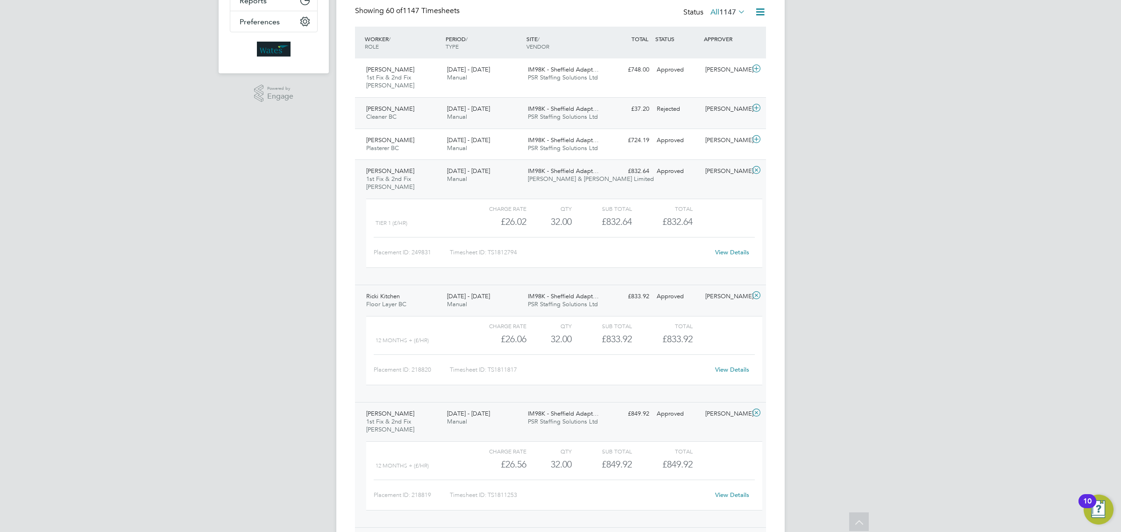
scroll to position [150, 0]
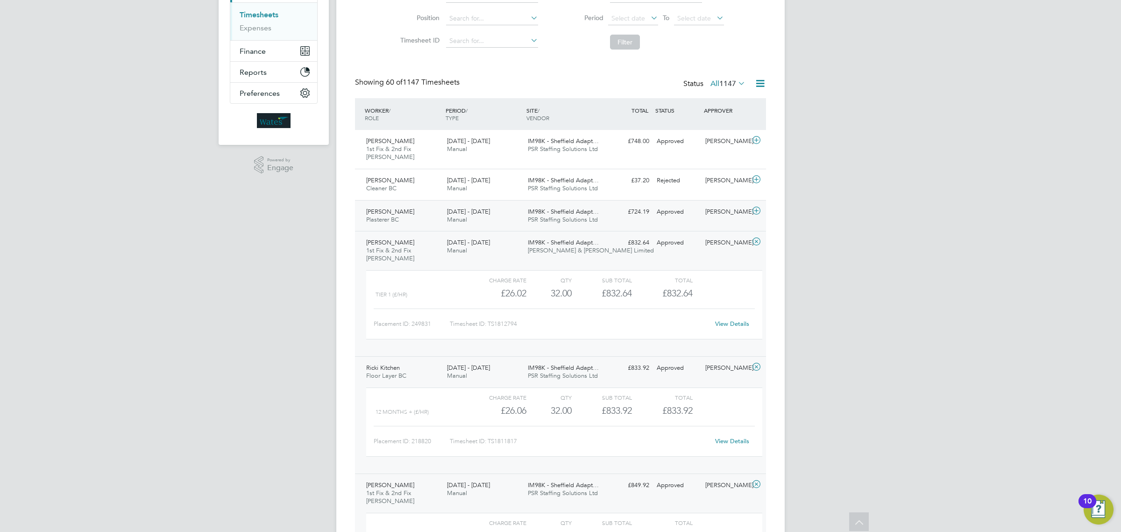
drag, startPoint x: 479, startPoint y: 217, endPoint x: 500, endPoint y: 221, distance: 21.4
click at [479, 217] on div "23 - 29 Aug 2025 Manual" at bounding box center [483, 215] width 81 height 23
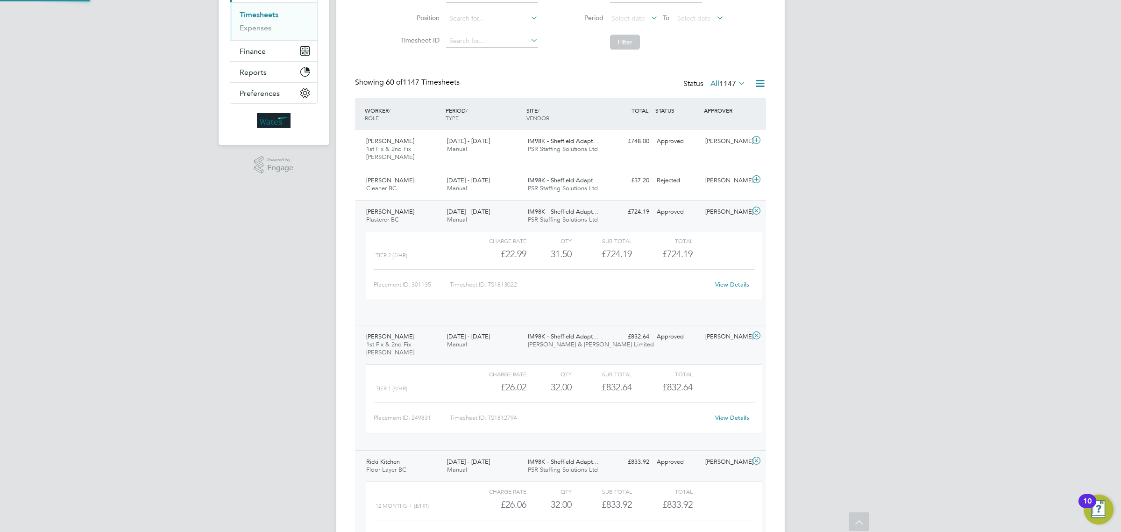
scroll to position [15, 91]
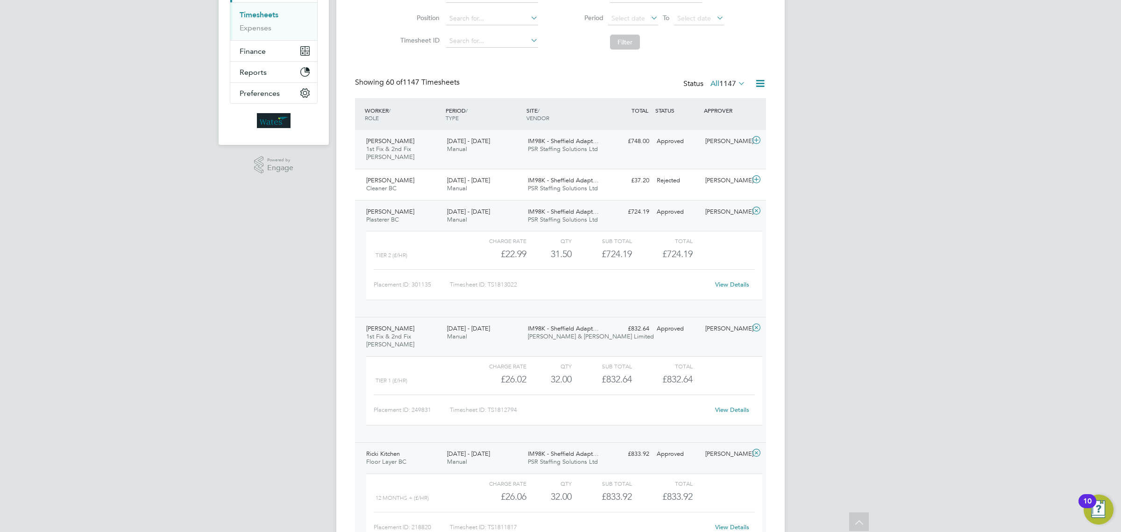
click at [553, 142] on span "IM98K - Sheffield Adapt…" at bounding box center [563, 141] width 71 height 8
